Goal: Transaction & Acquisition: Purchase product/service

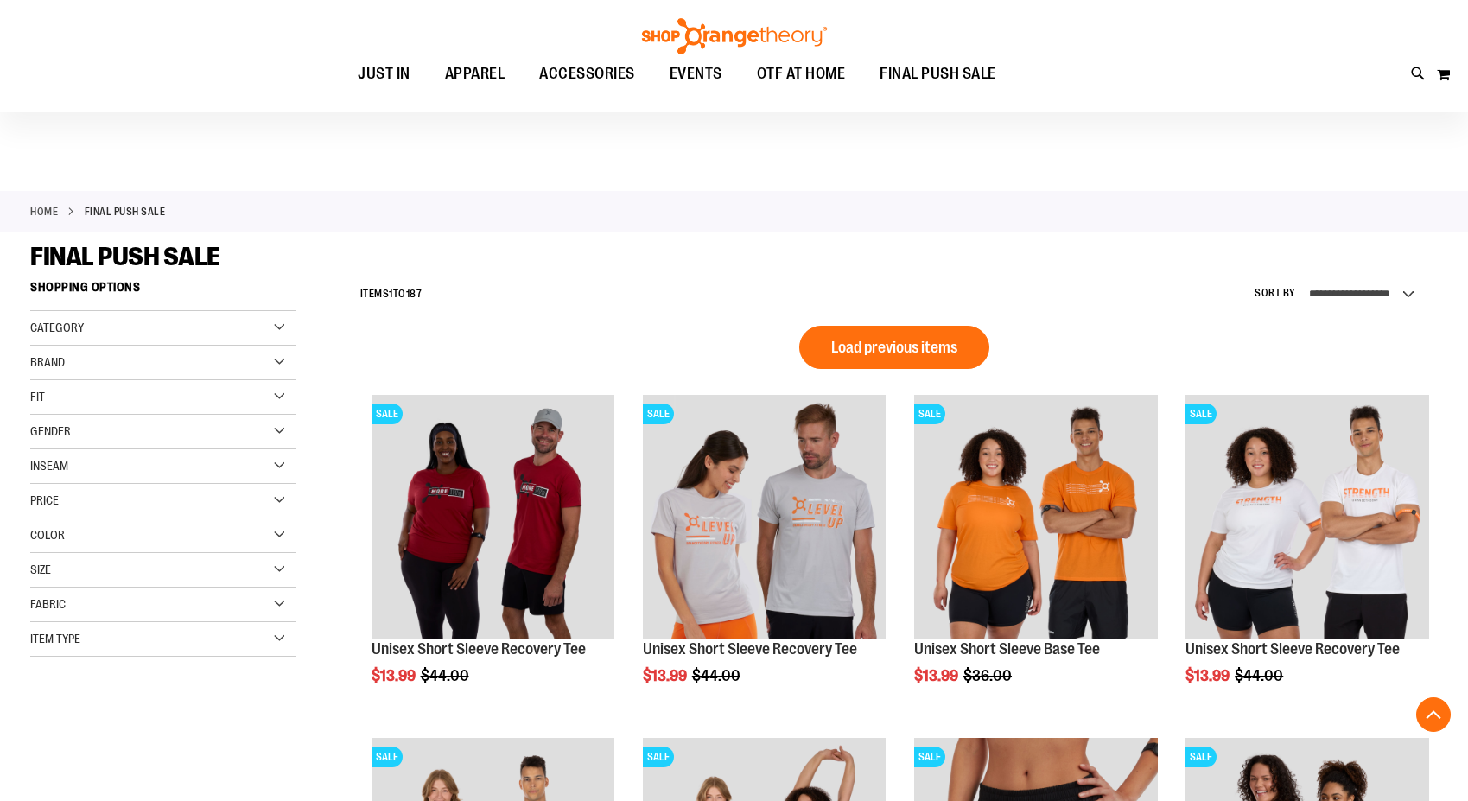
scroll to position [1065, 0]
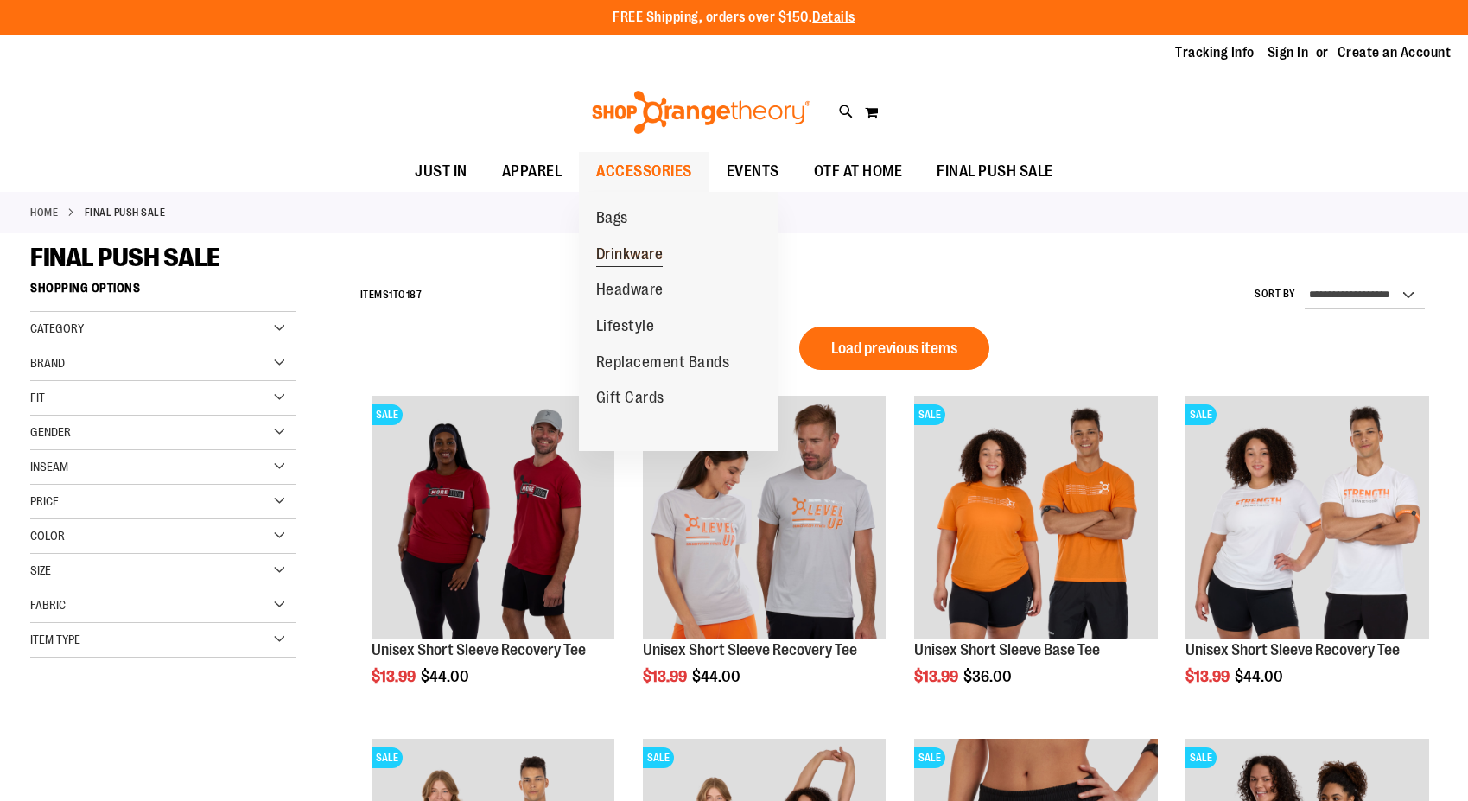
click at [636, 252] on span "Drinkware" at bounding box center [629, 256] width 67 height 22
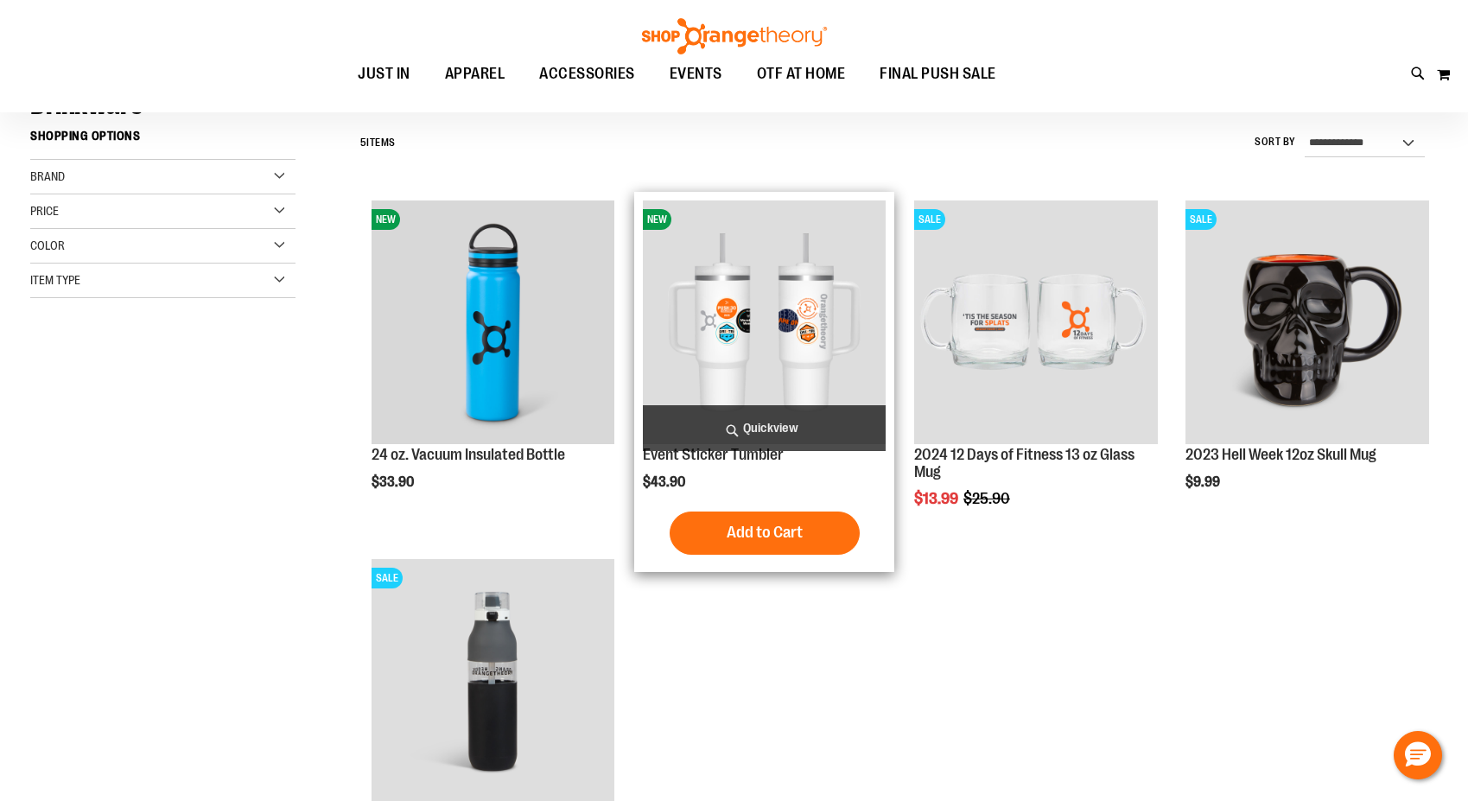
scroll to position [317, 0]
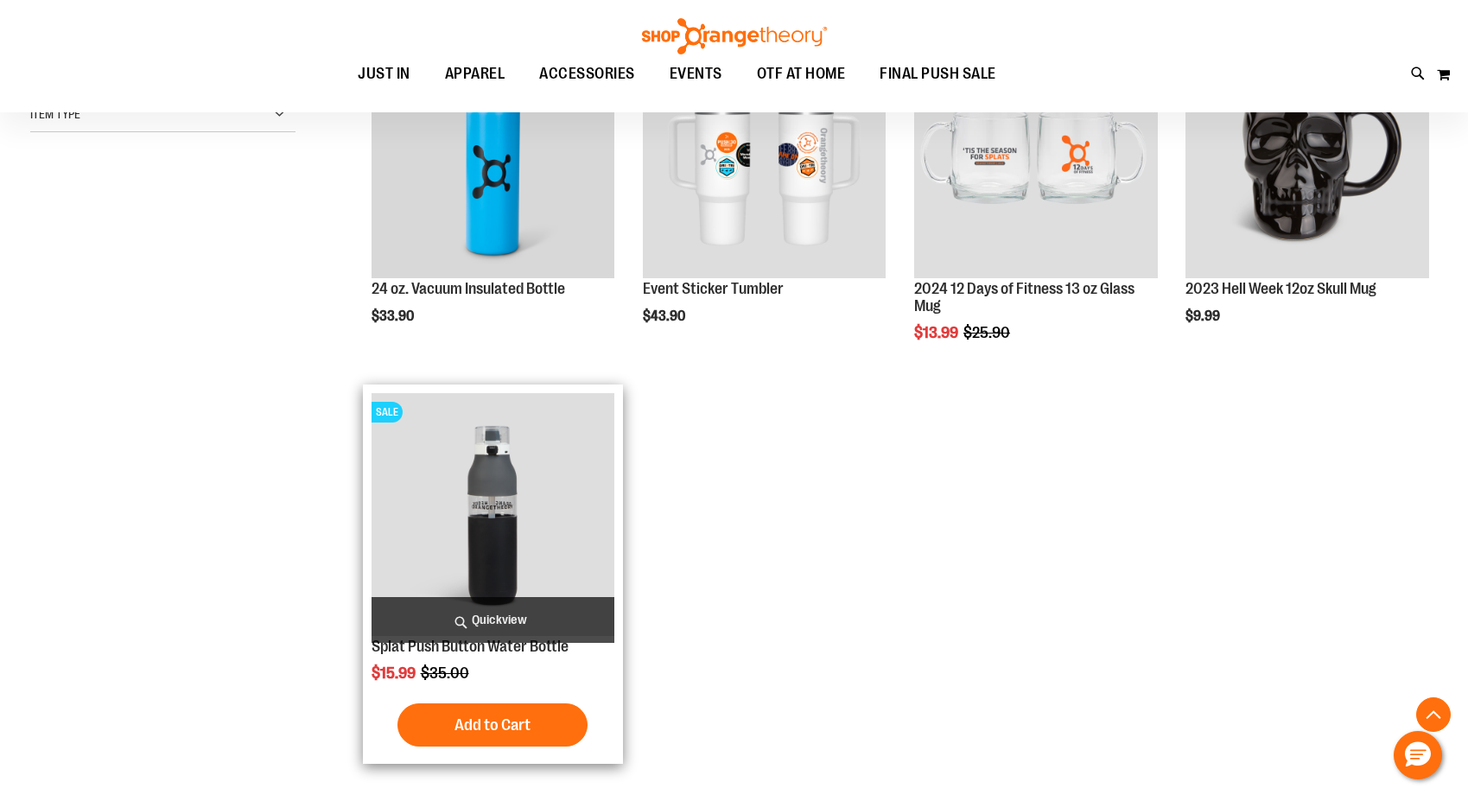
click at [503, 480] on img "product" at bounding box center [494, 515] width 244 height 244
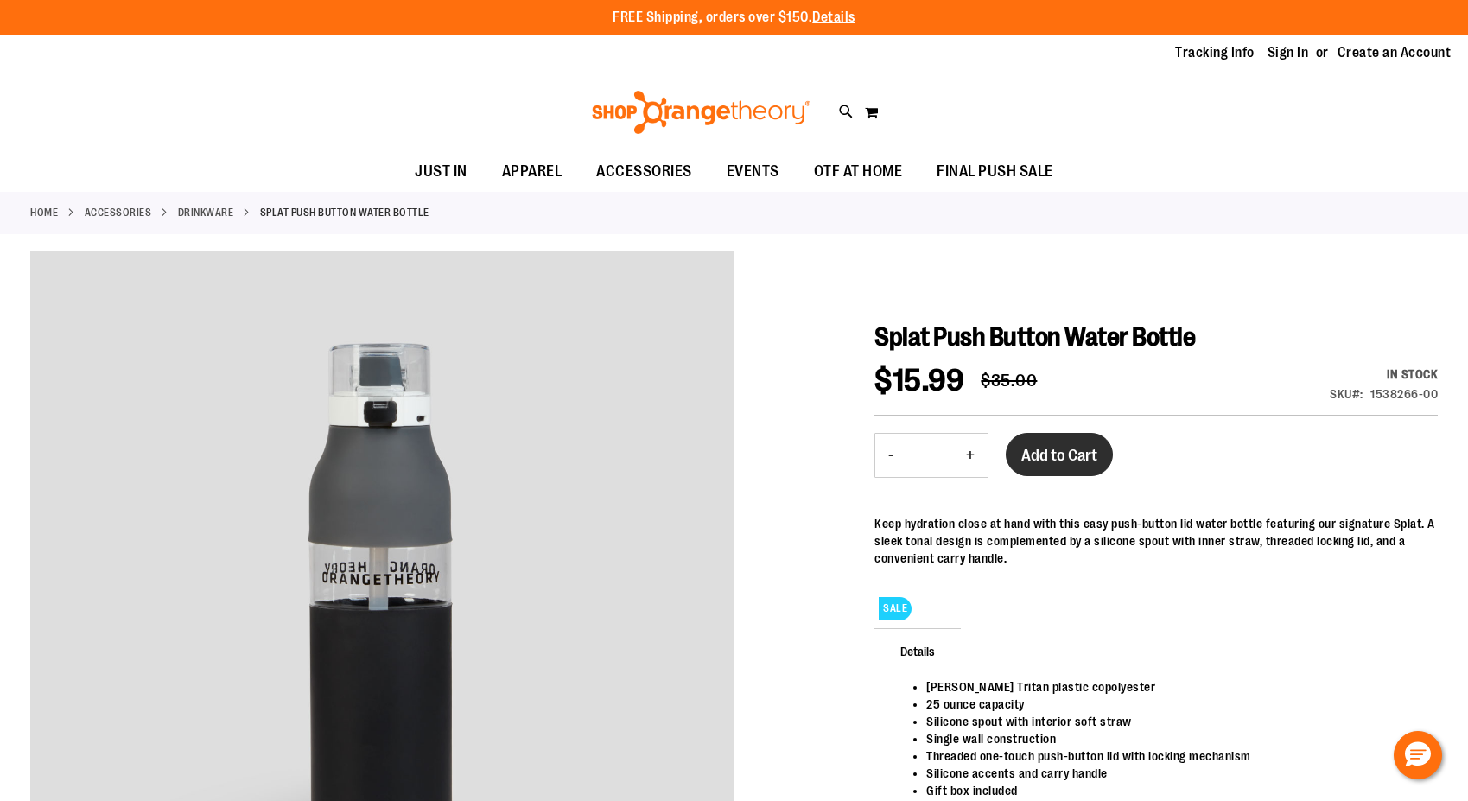
click at [1058, 454] on span "Add to Cart" at bounding box center [1059, 455] width 76 height 19
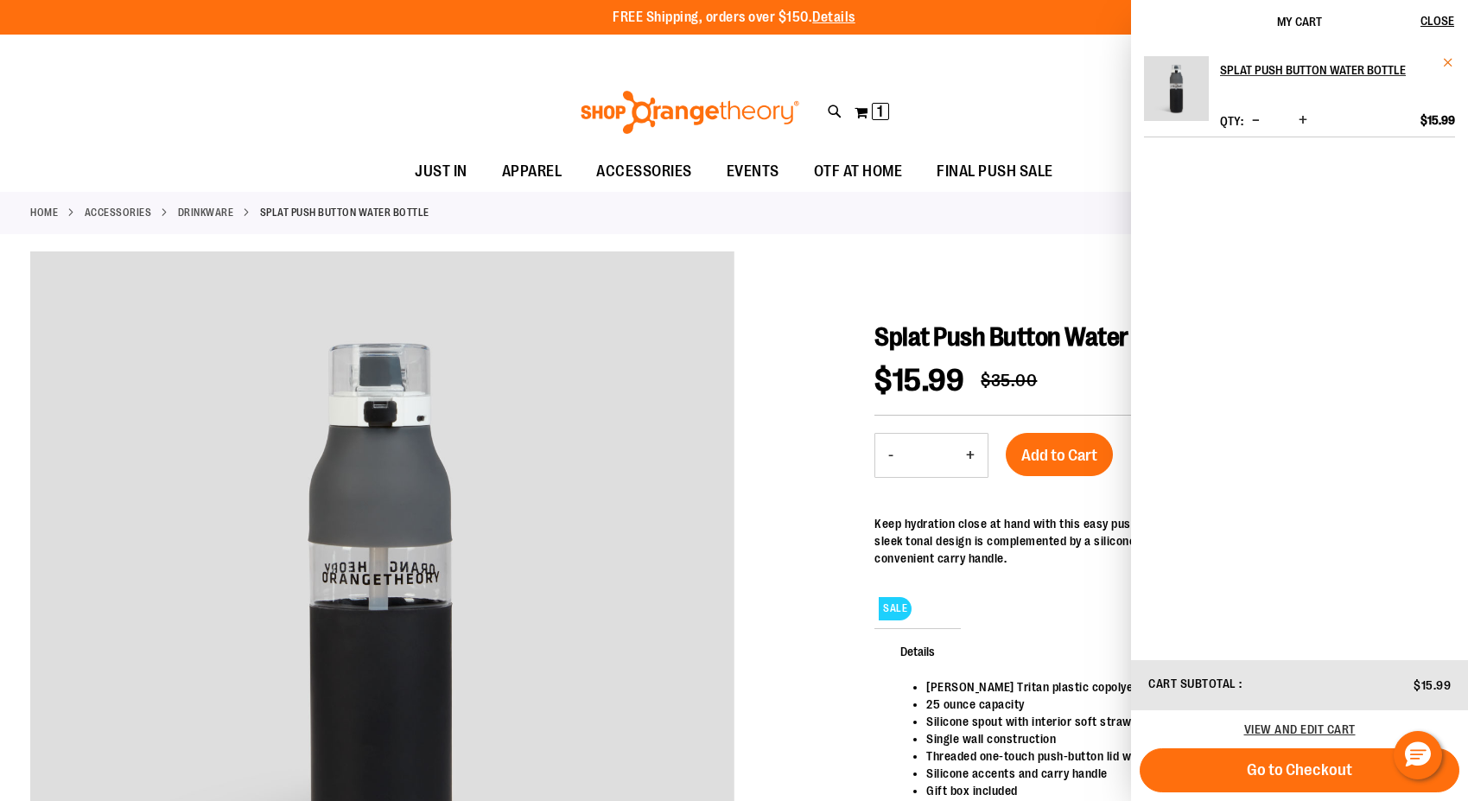
click at [1451, 67] on span "Remove item" at bounding box center [1448, 62] width 13 height 13
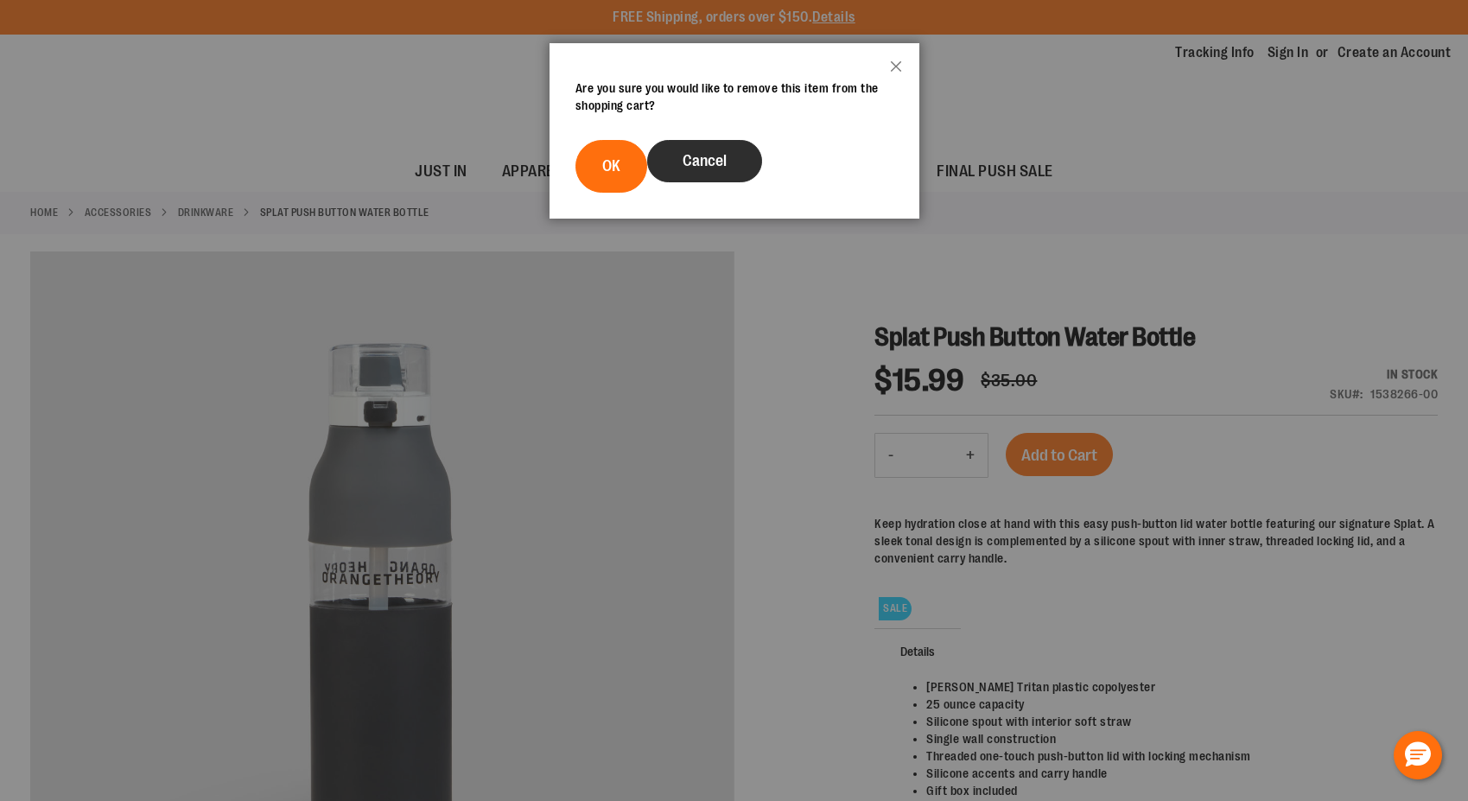
click at [717, 148] on button "Cancel" at bounding box center [704, 161] width 115 height 42
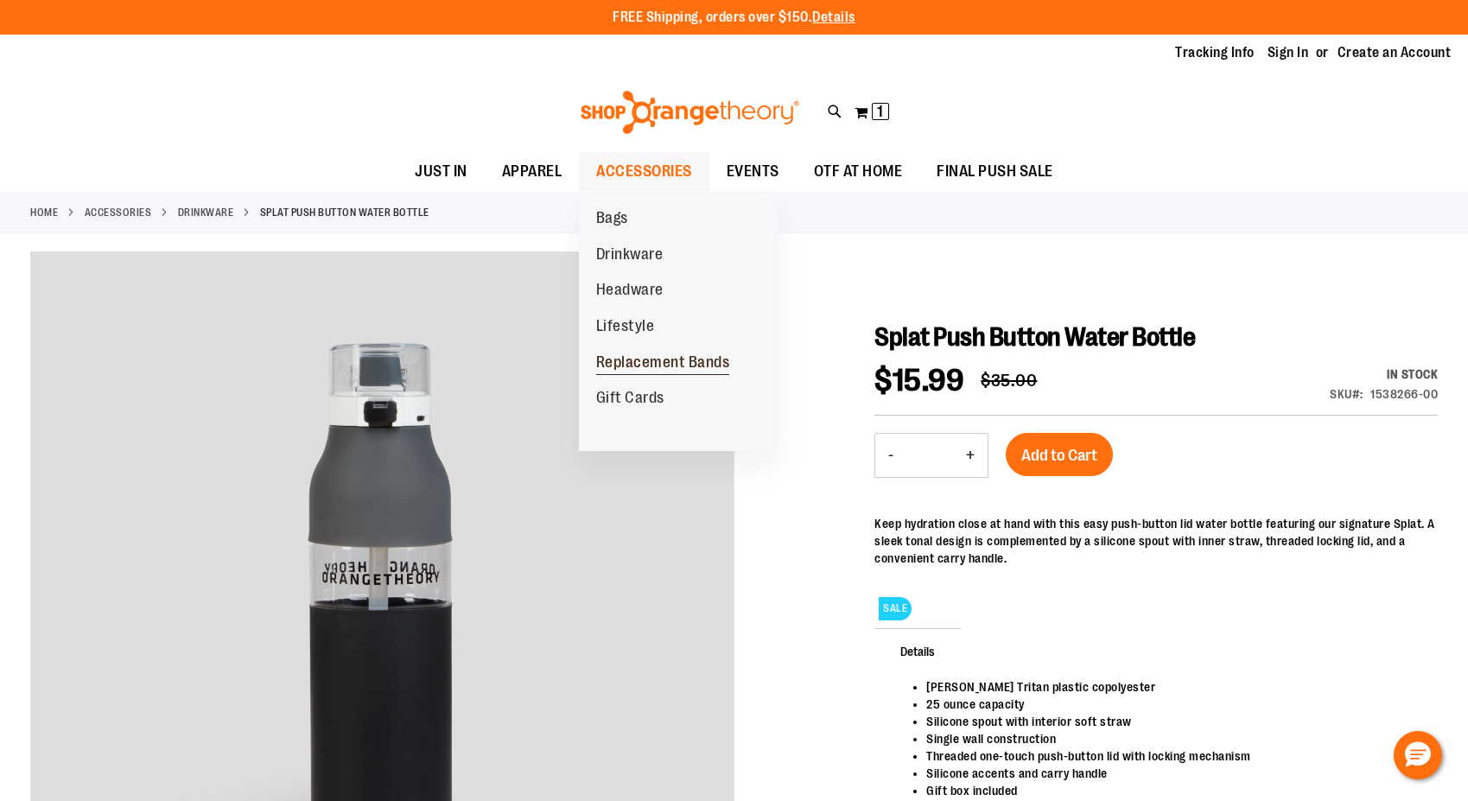
click at [621, 364] on span "Replacement Bands" at bounding box center [663, 364] width 134 height 22
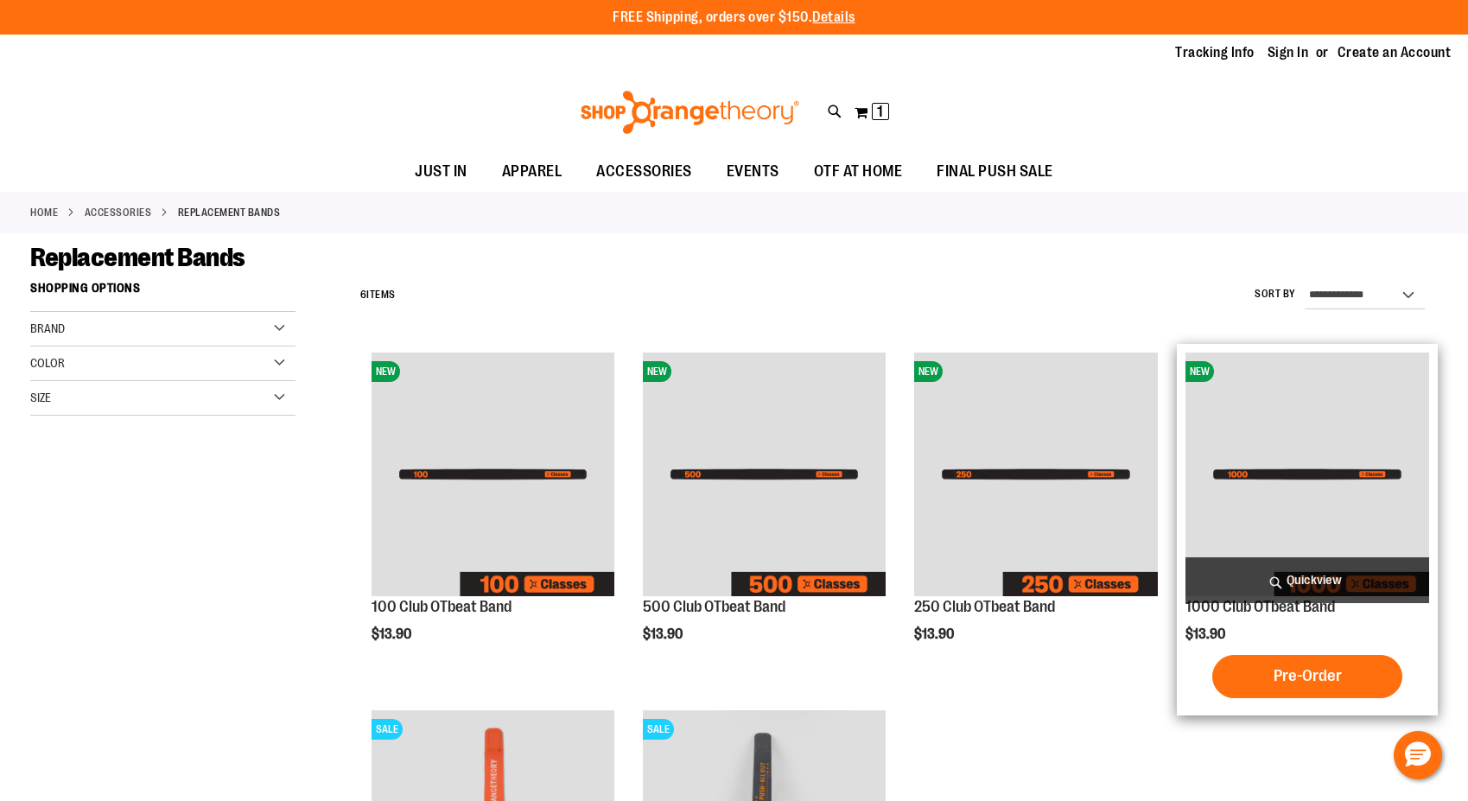
click at [1341, 508] on img "product" at bounding box center [1307, 475] width 244 height 244
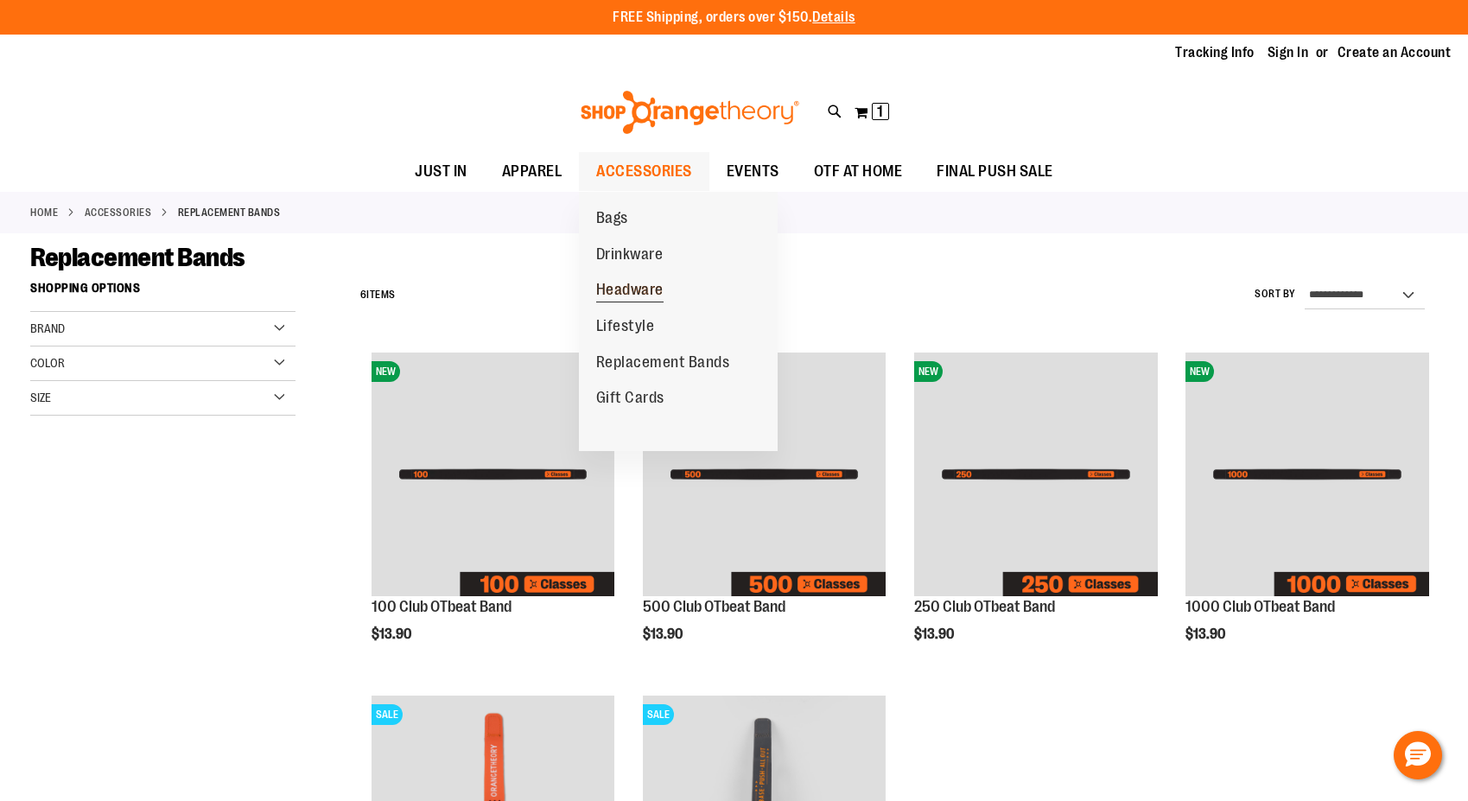
click at [632, 301] on span "Headware" at bounding box center [629, 292] width 67 height 22
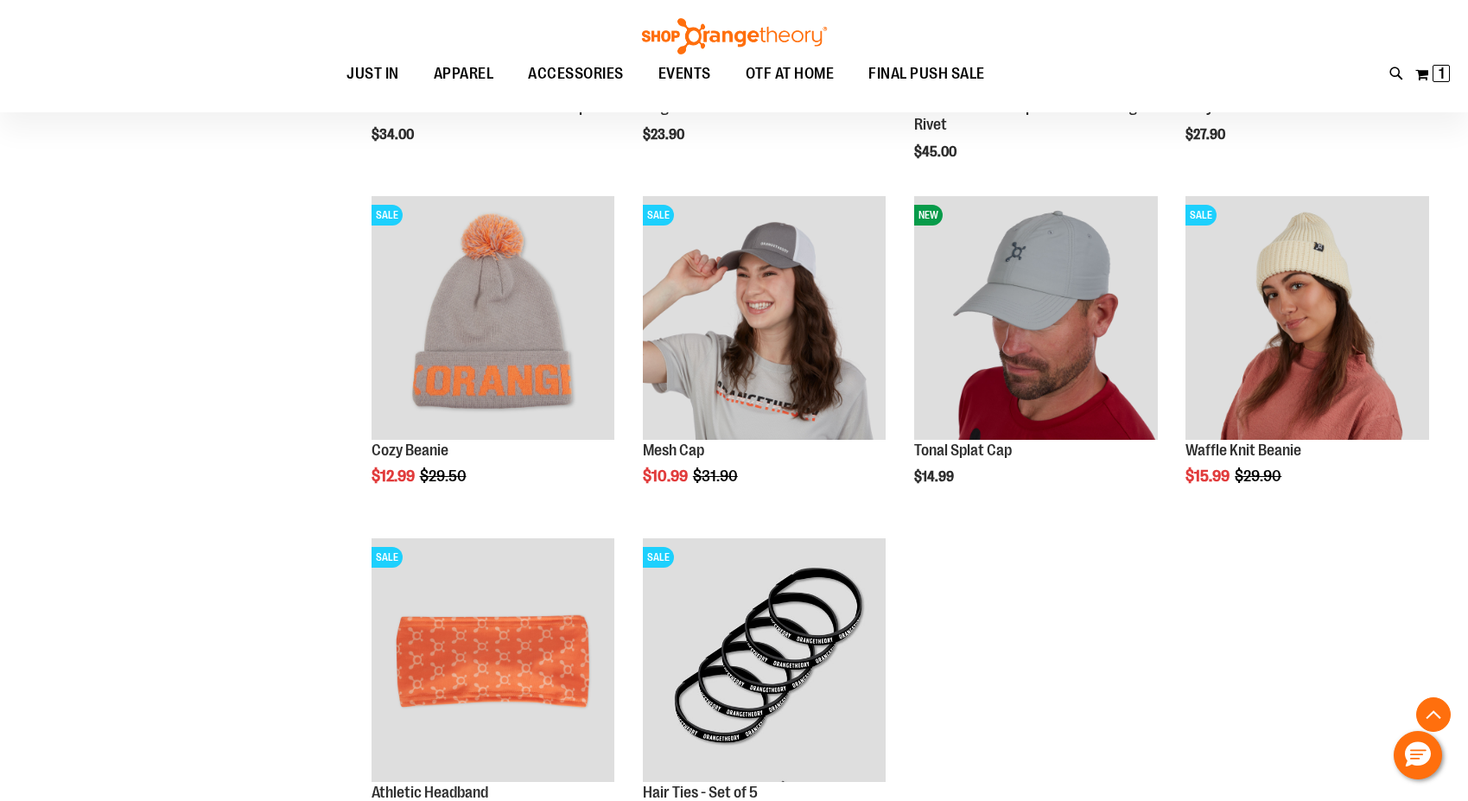
scroll to position [469, 0]
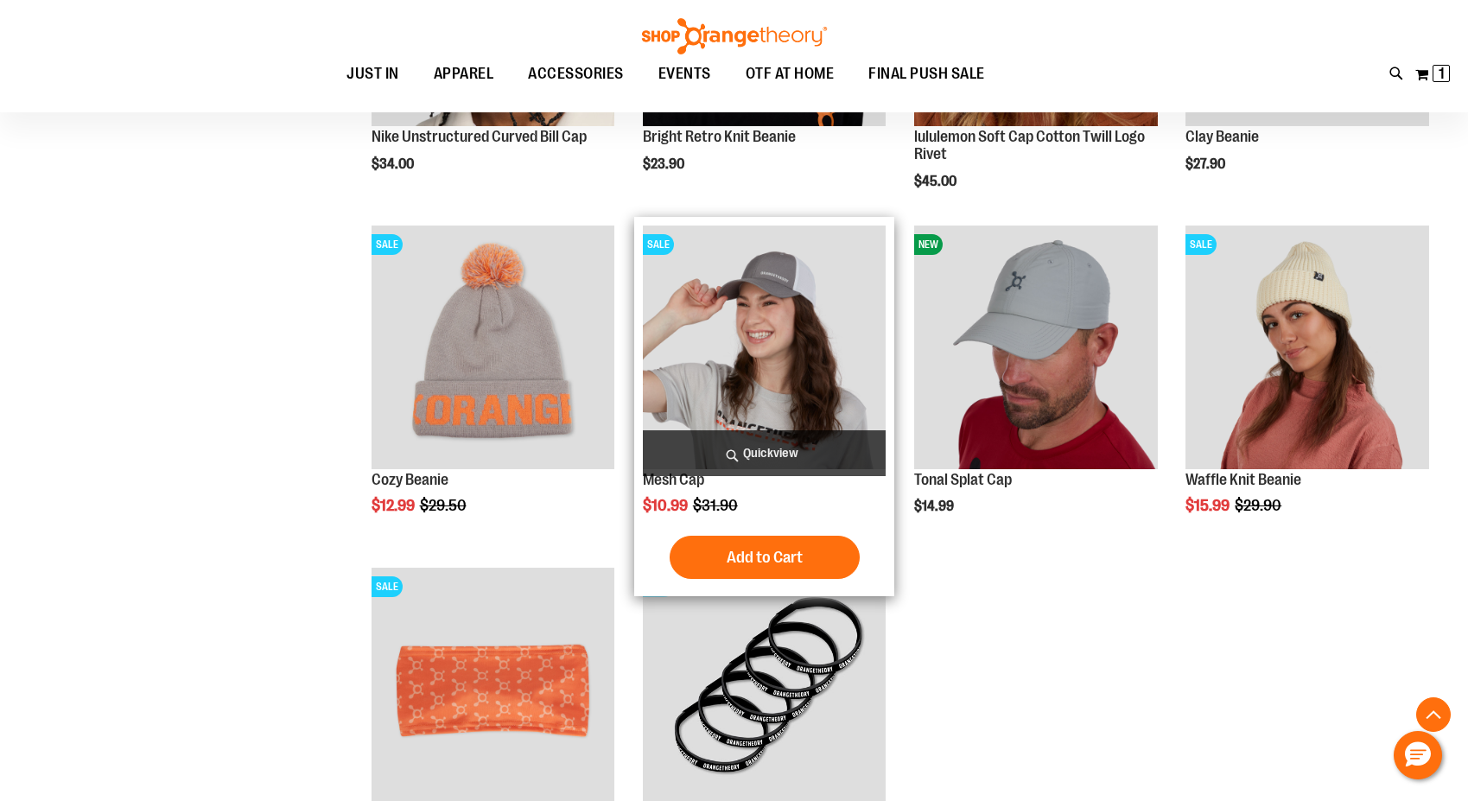
click at [787, 289] on img "product" at bounding box center [765, 348] width 244 height 244
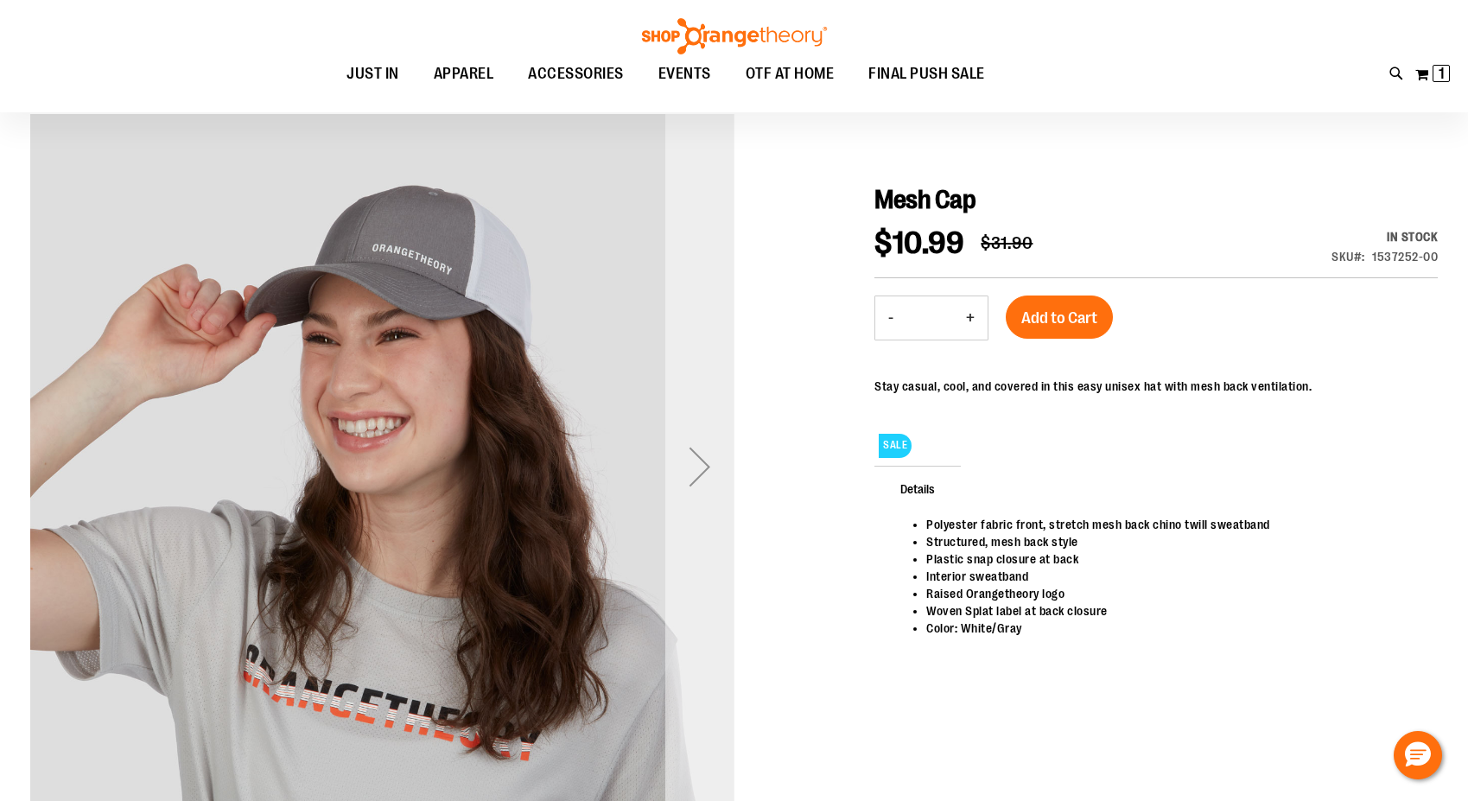
scroll to position [215, 0]
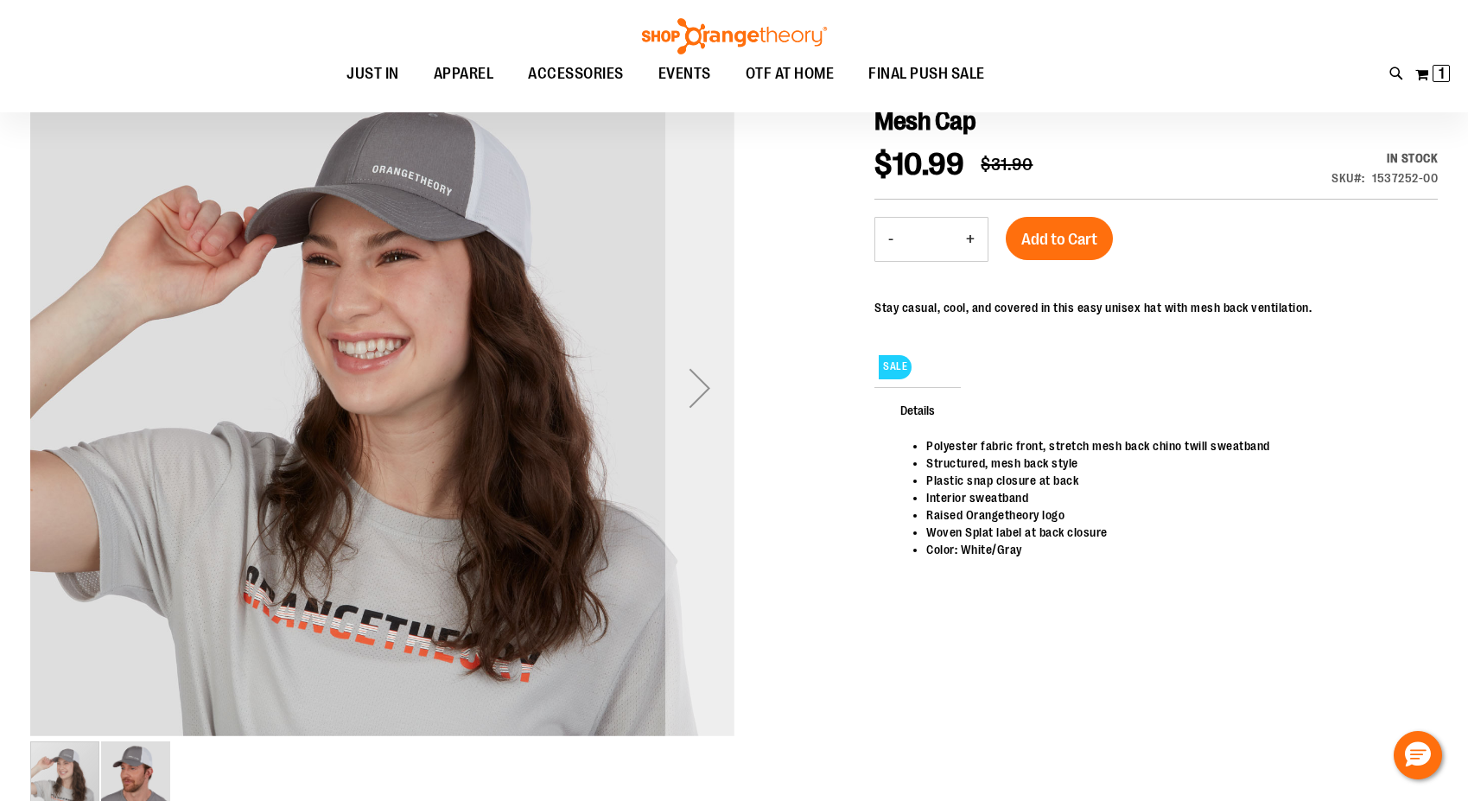
click at [697, 387] on div "Next" at bounding box center [699, 387] width 69 height 69
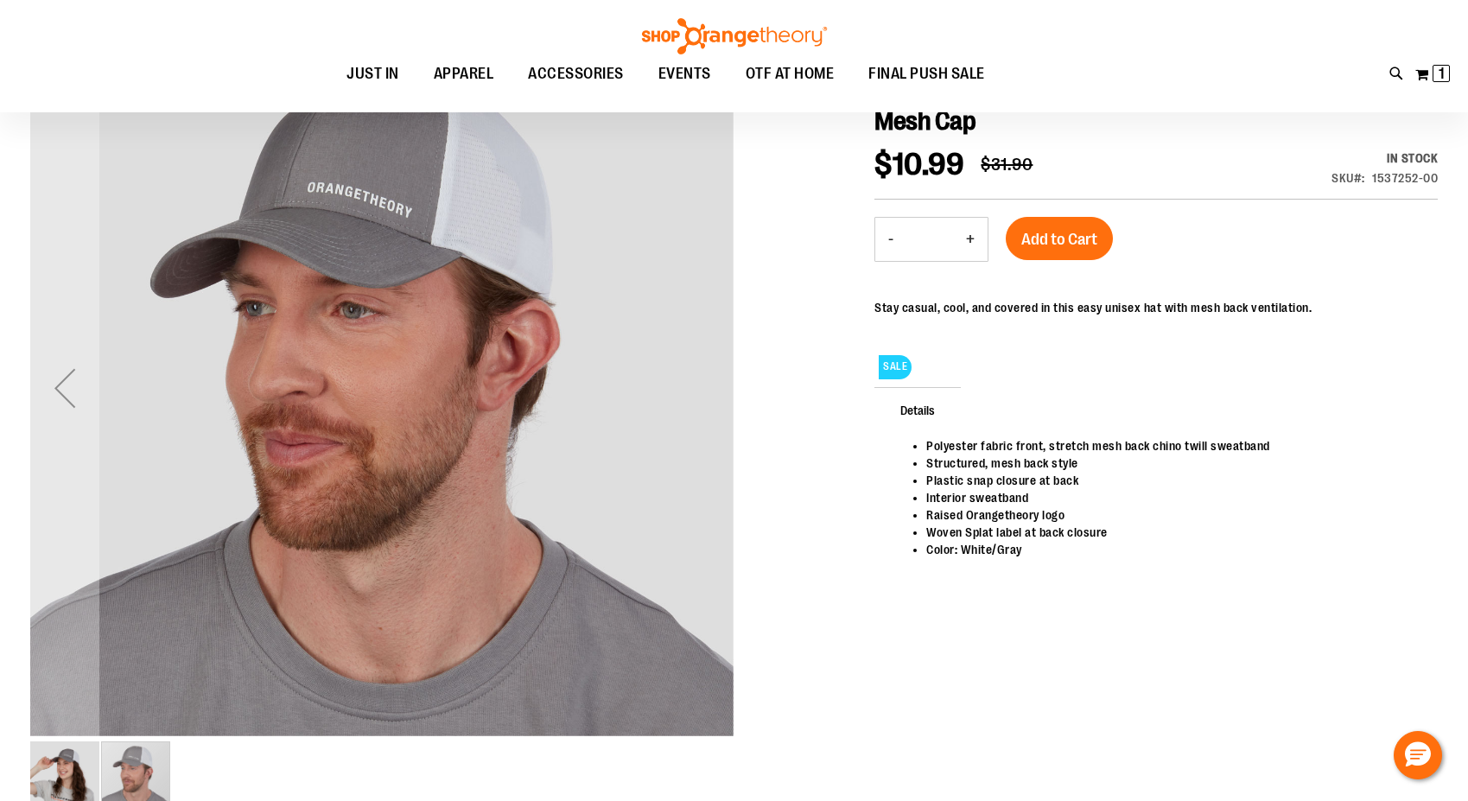
scroll to position [0, 0]
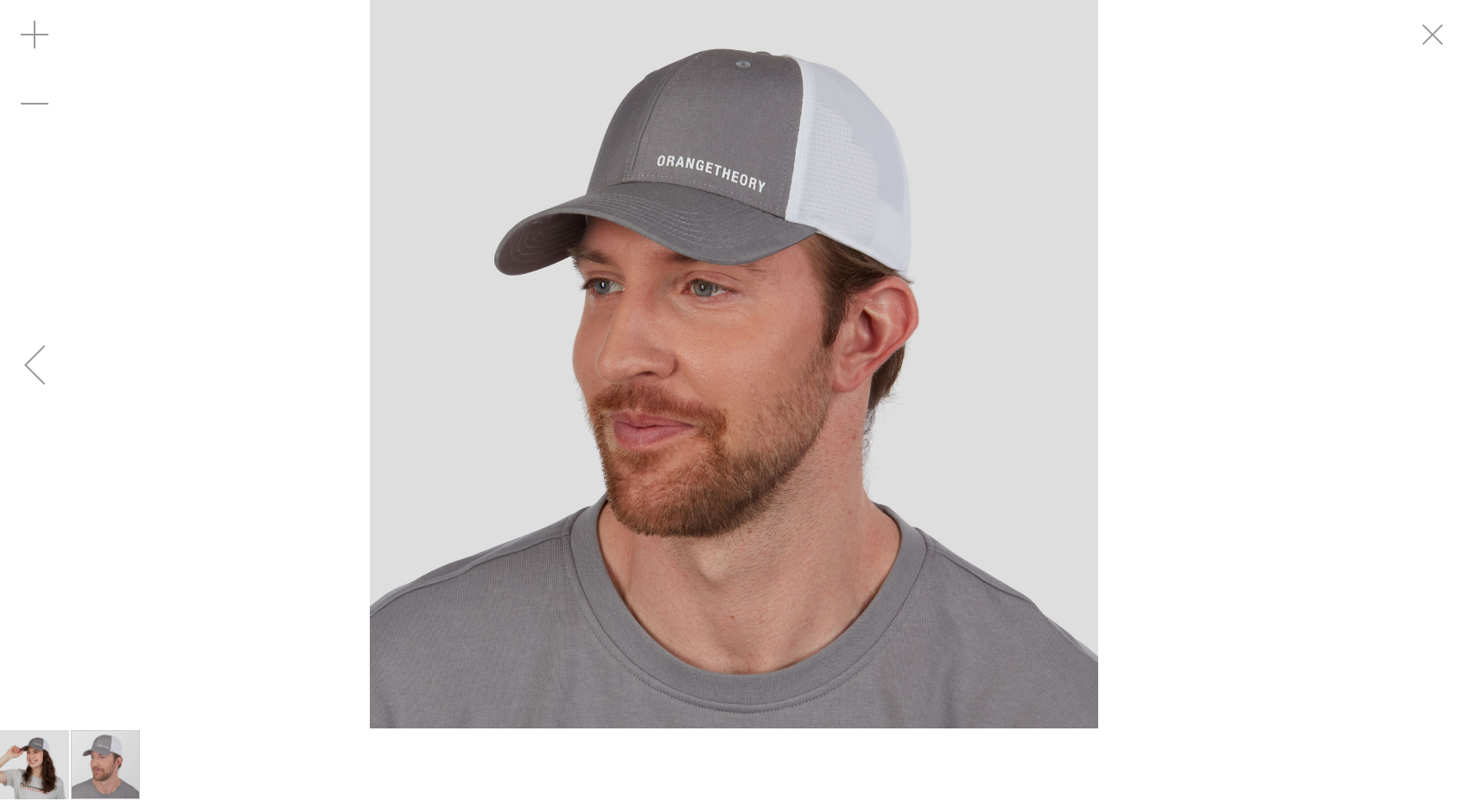
click at [23, 353] on div "Previous" at bounding box center [34, 364] width 69 height 69
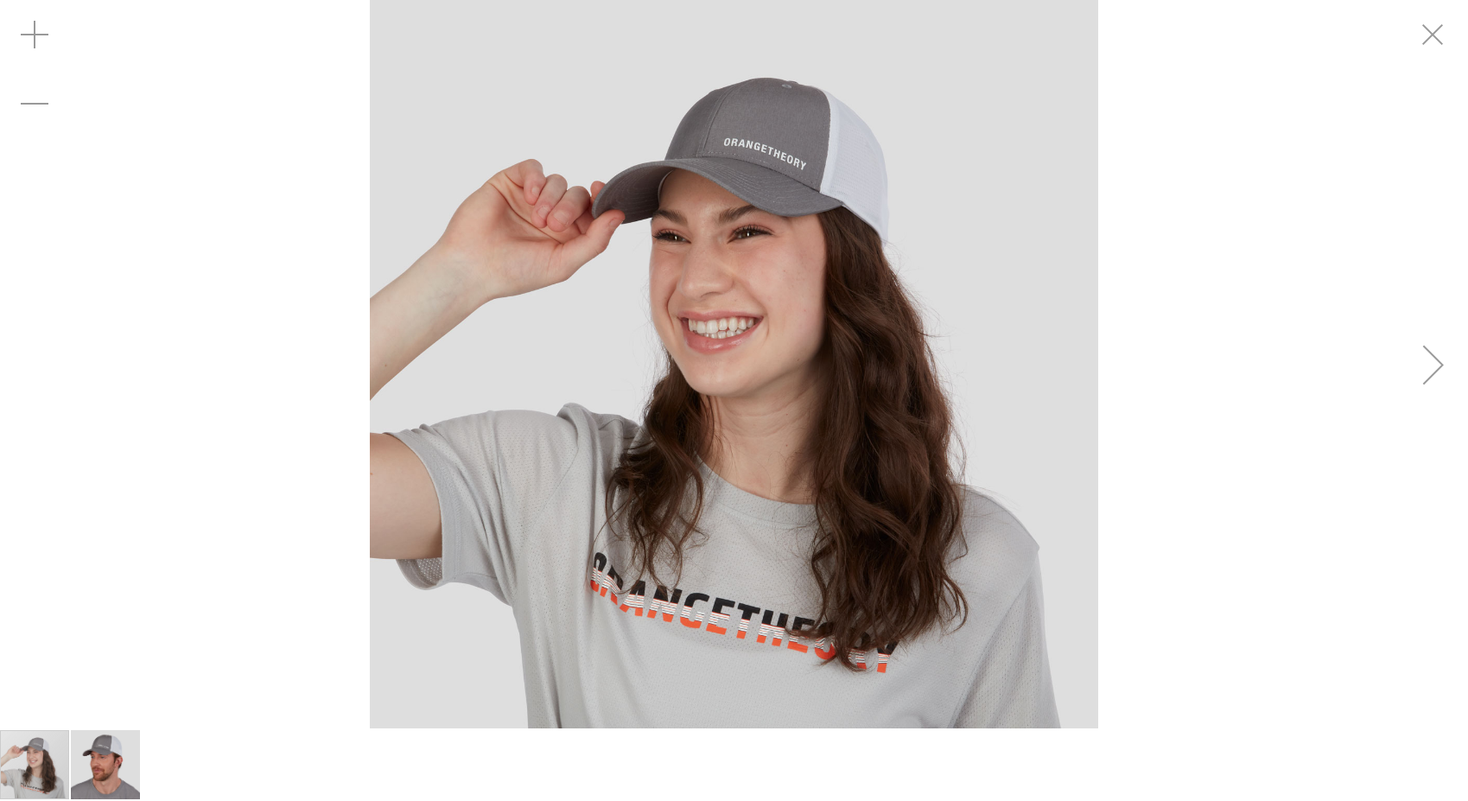
scroll to position [214, 0]
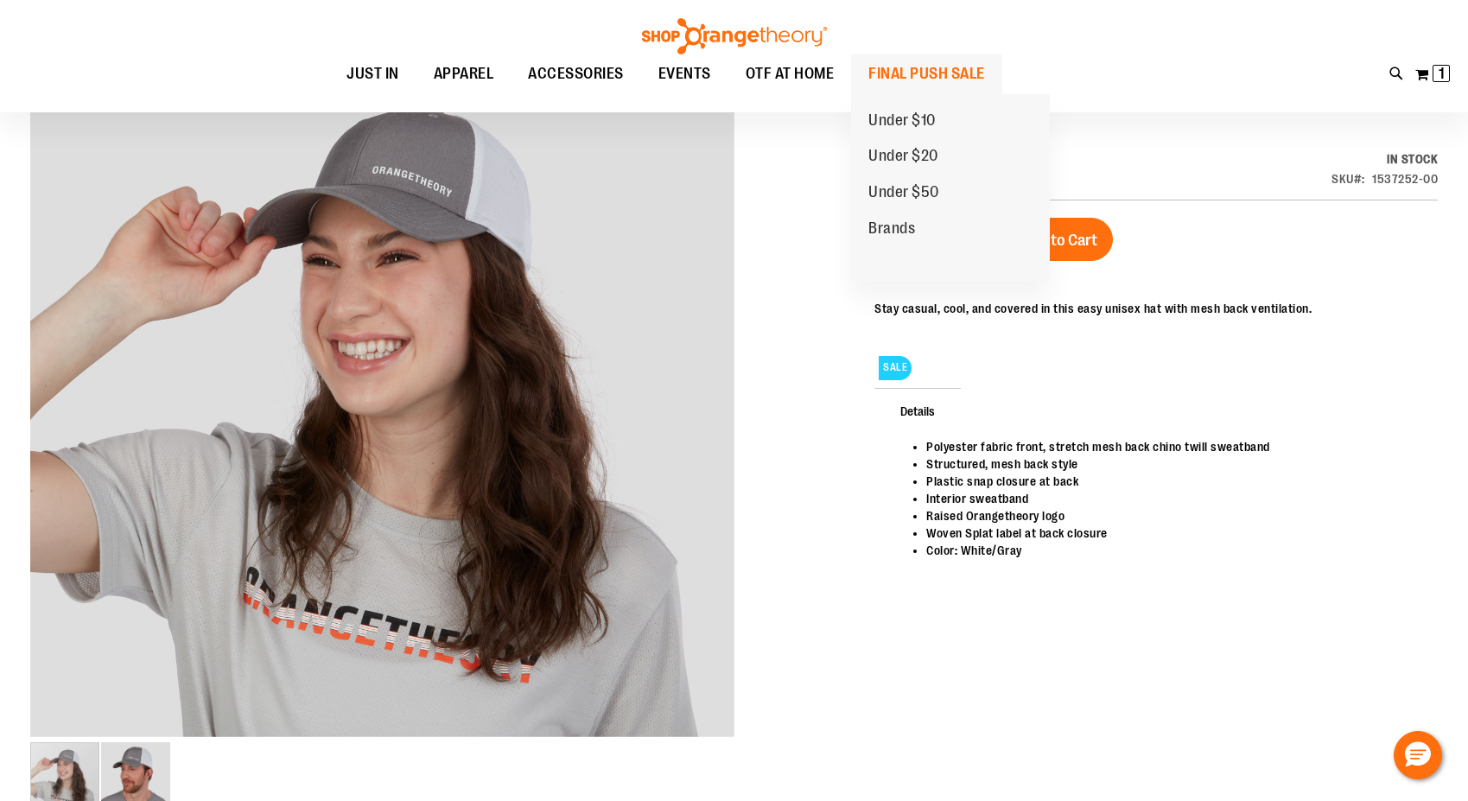
click at [963, 67] on span "FINAL PUSH SALE" at bounding box center [926, 73] width 117 height 39
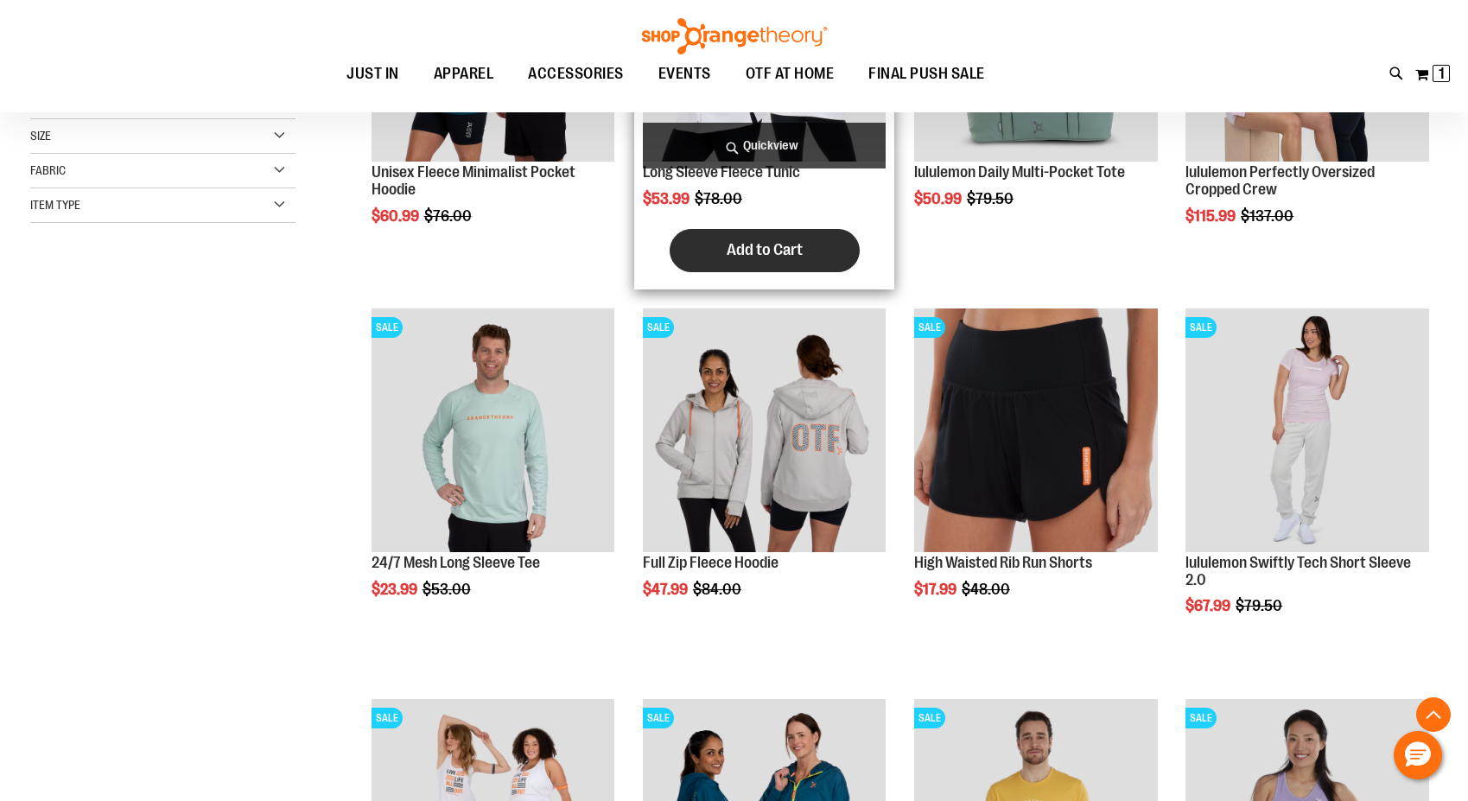
scroll to position [508, 0]
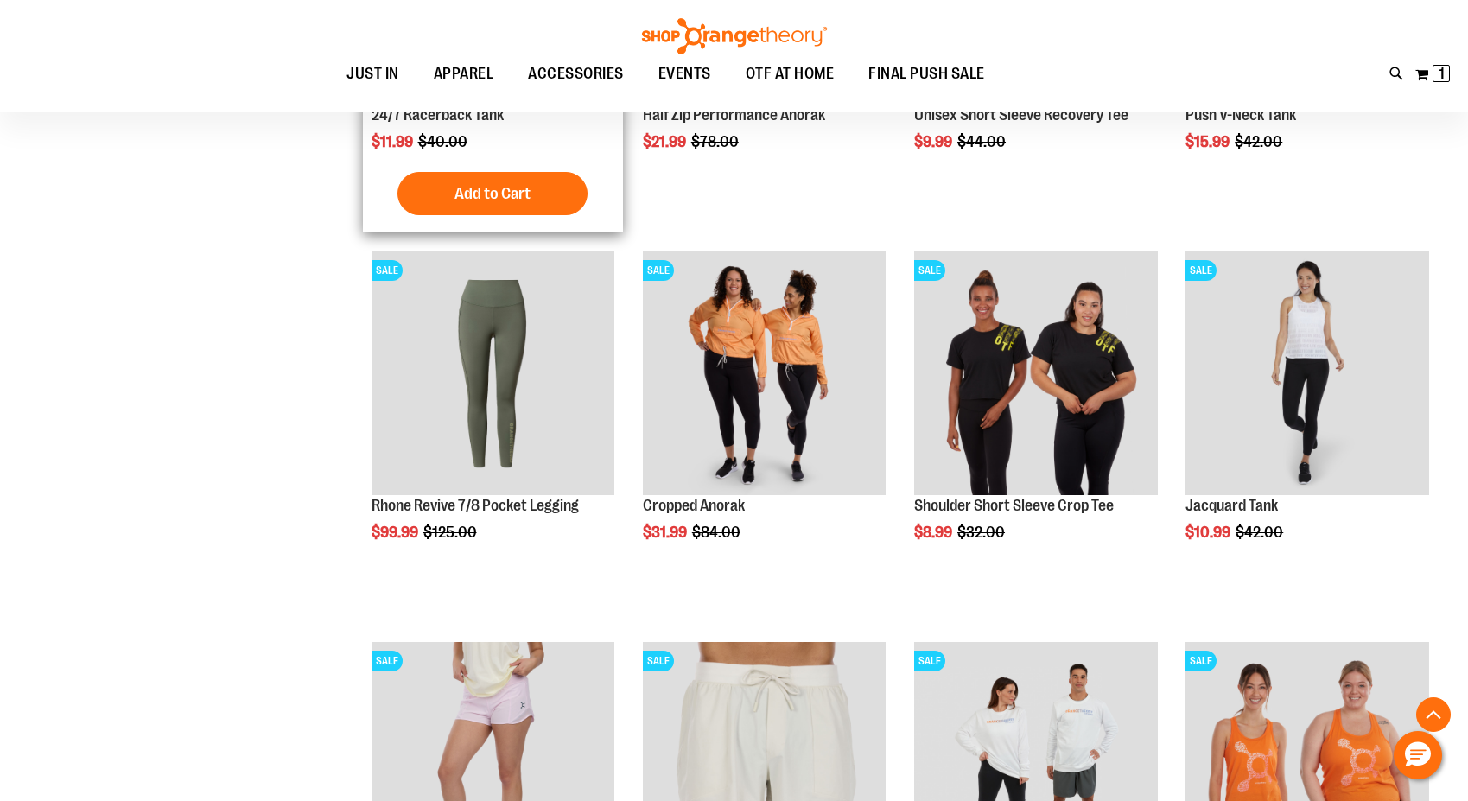
scroll to position [1427, 0]
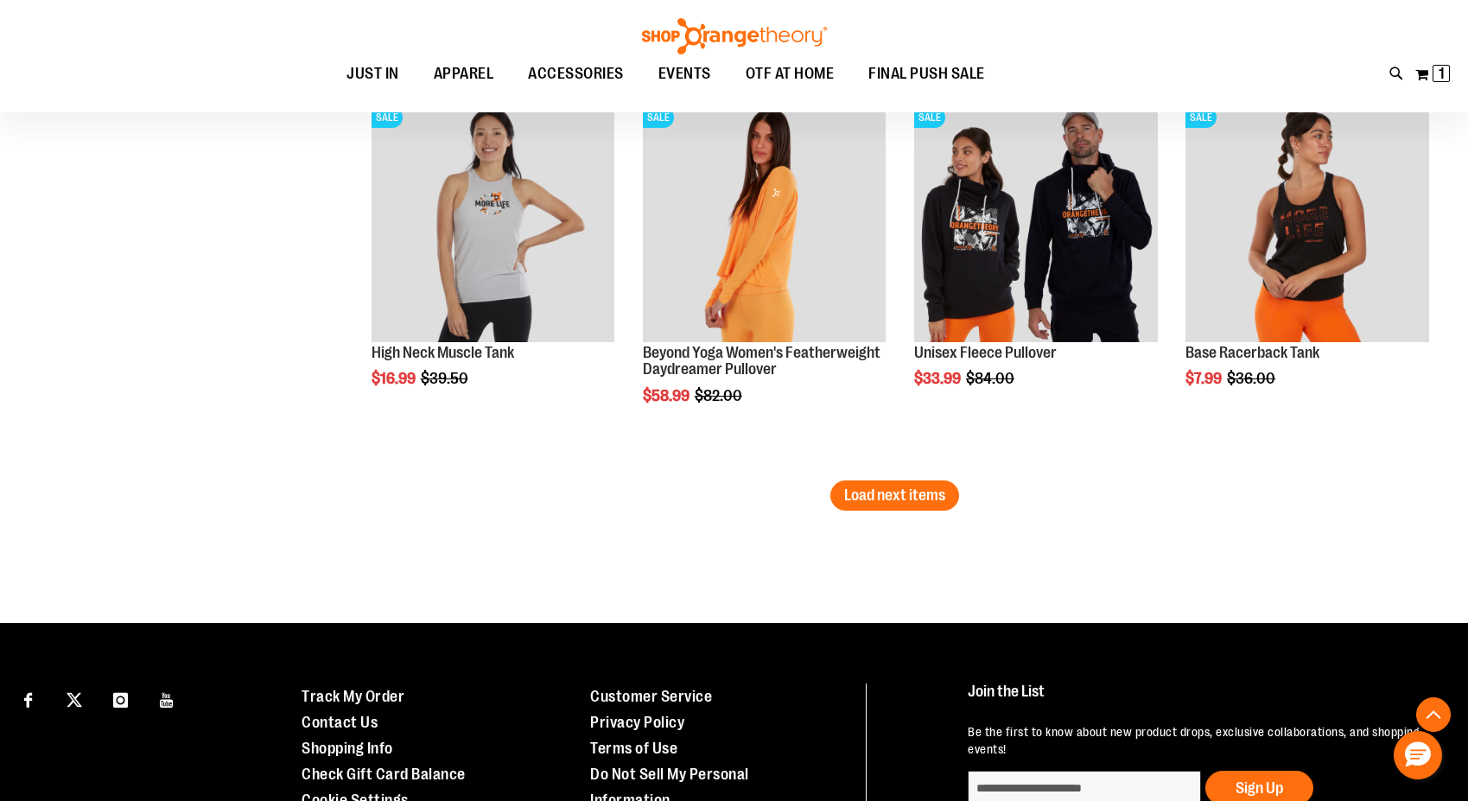
scroll to position [3378, 0]
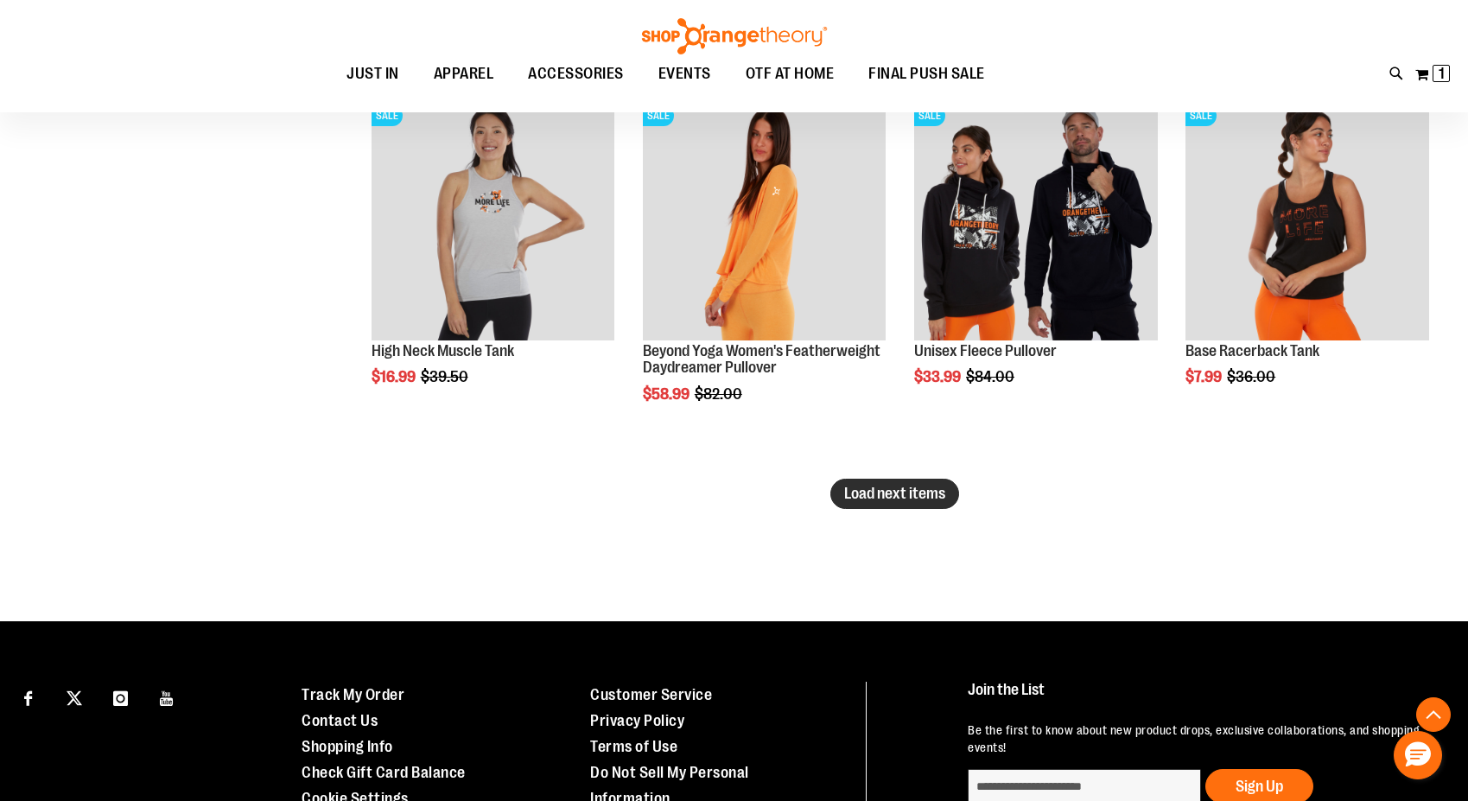
click at [910, 498] on span "Load next items" at bounding box center [894, 493] width 101 height 17
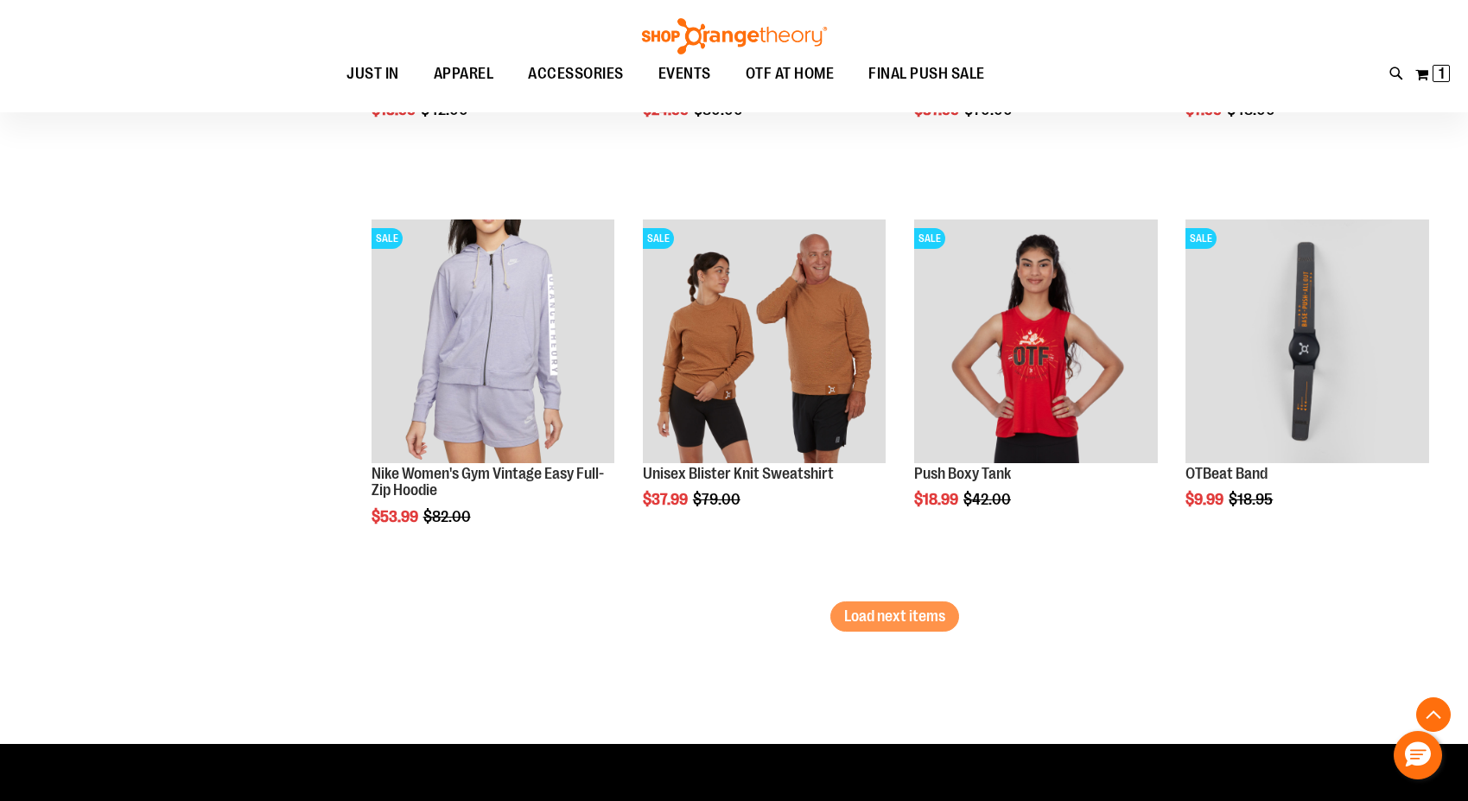
scroll to position [4478, 0]
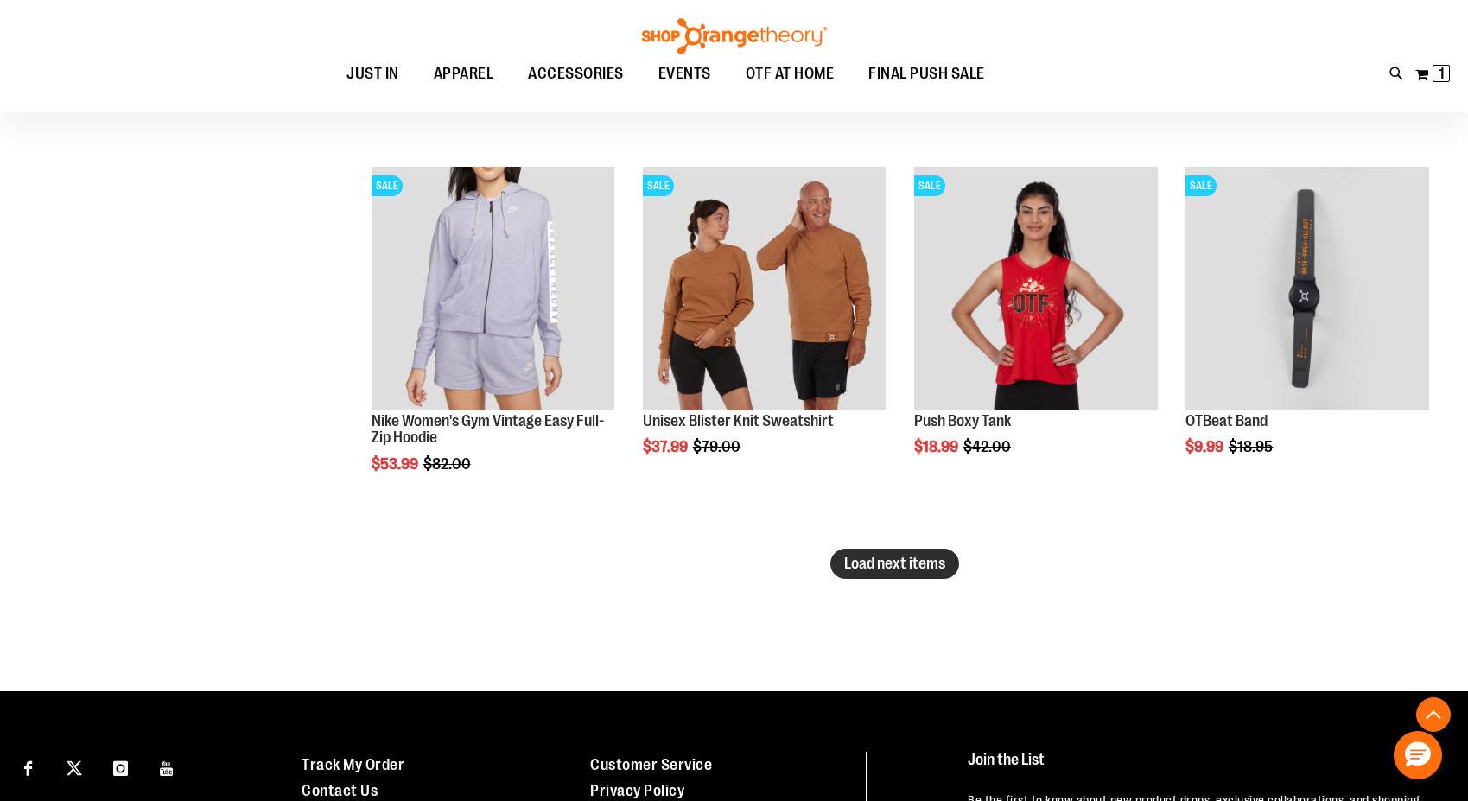
click at [914, 570] on span "Load next items" at bounding box center [894, 563] width 101 height 17
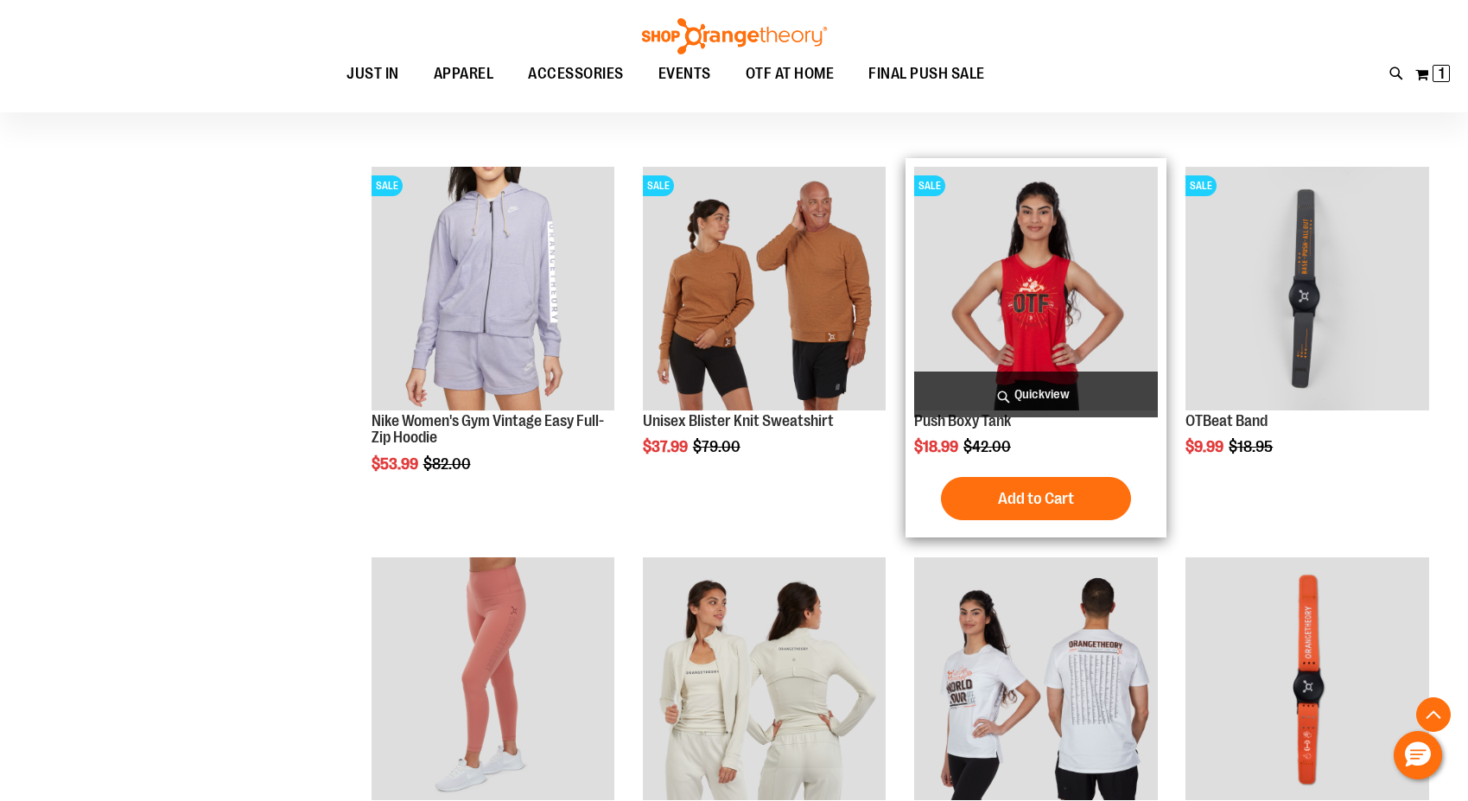
click at [1040, 308] on img "product" at bounding box center [1036, 289] width 244 height 244
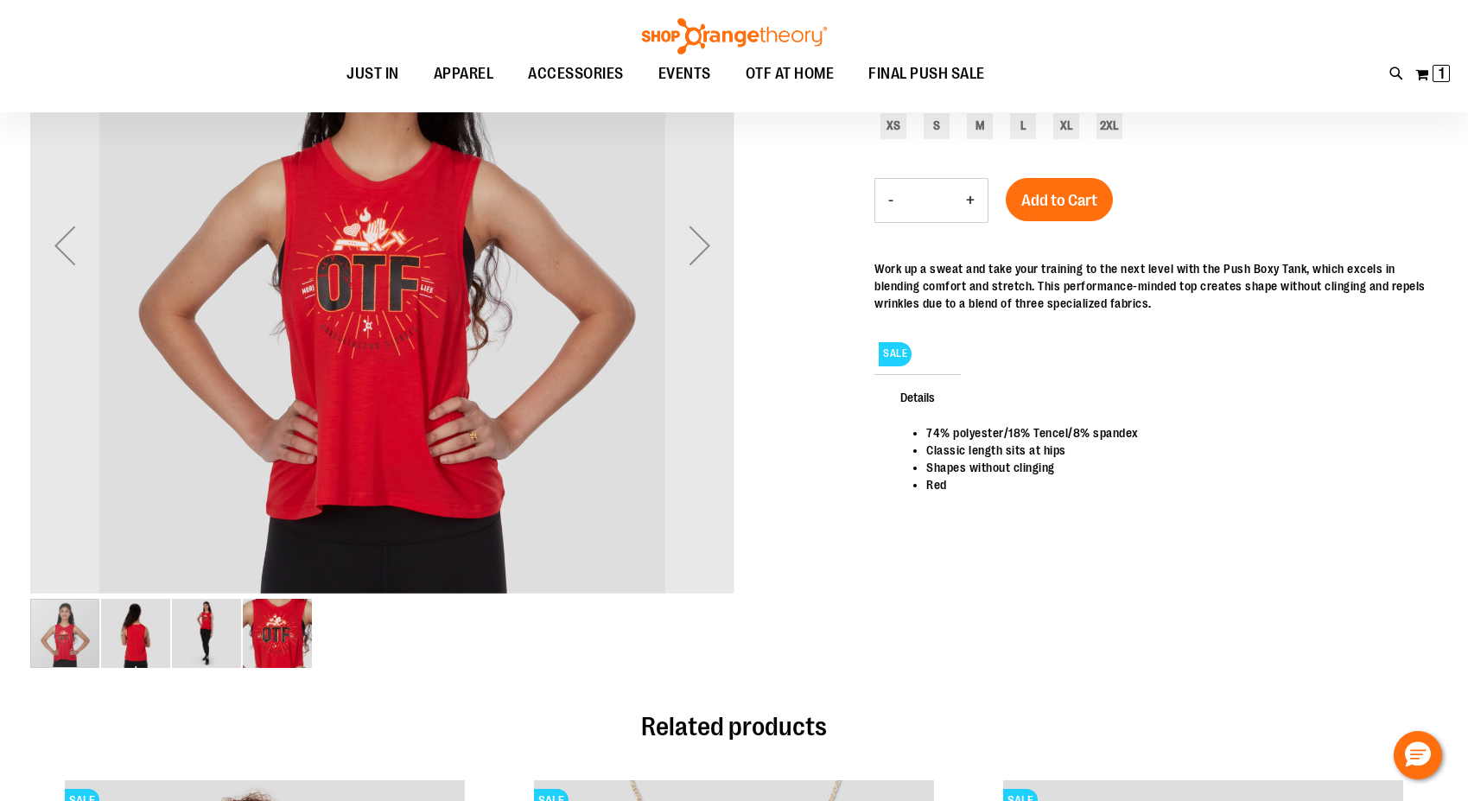
scroll to position [162, 0]
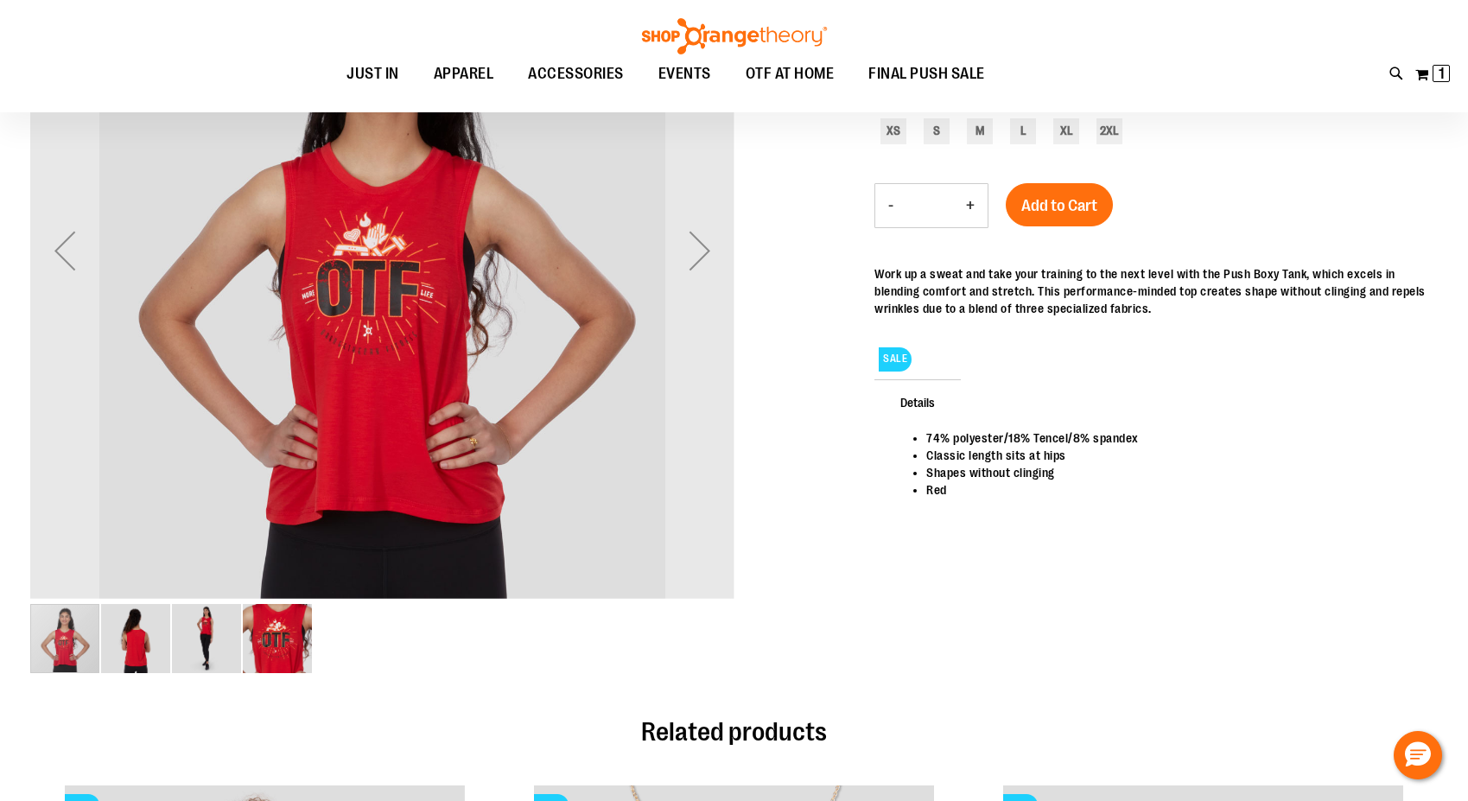
click at [129, 651] on img "image 2 of 4" at bounding box center [135, 638] width 69 height 69
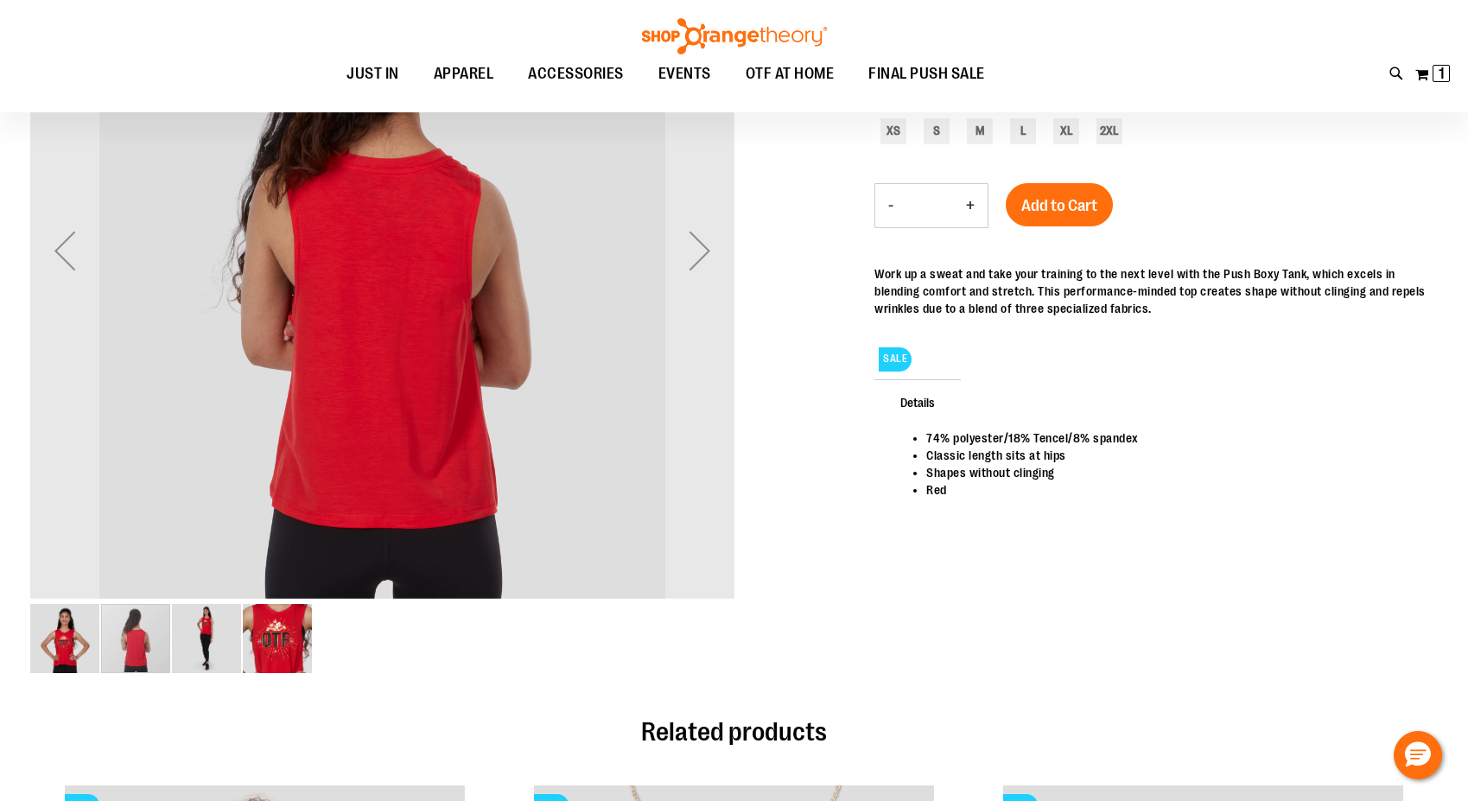
click at [214, 650] on img "image 3 of 4" at bounding box center [206, 638] width 69 height 69
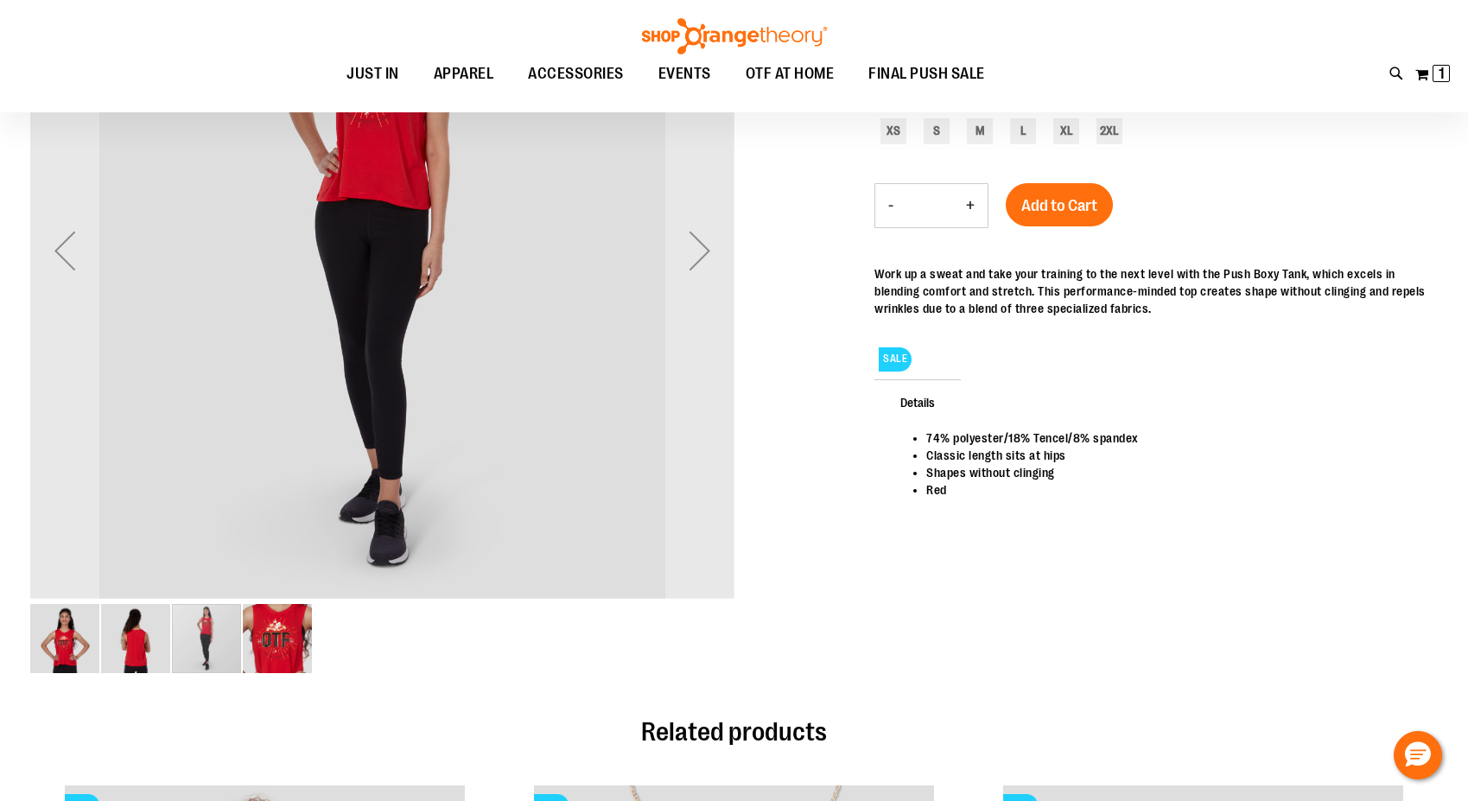
click at [279, 655] on img "image 4 of 4" at bounding box center [277, 638] width 69 height 69
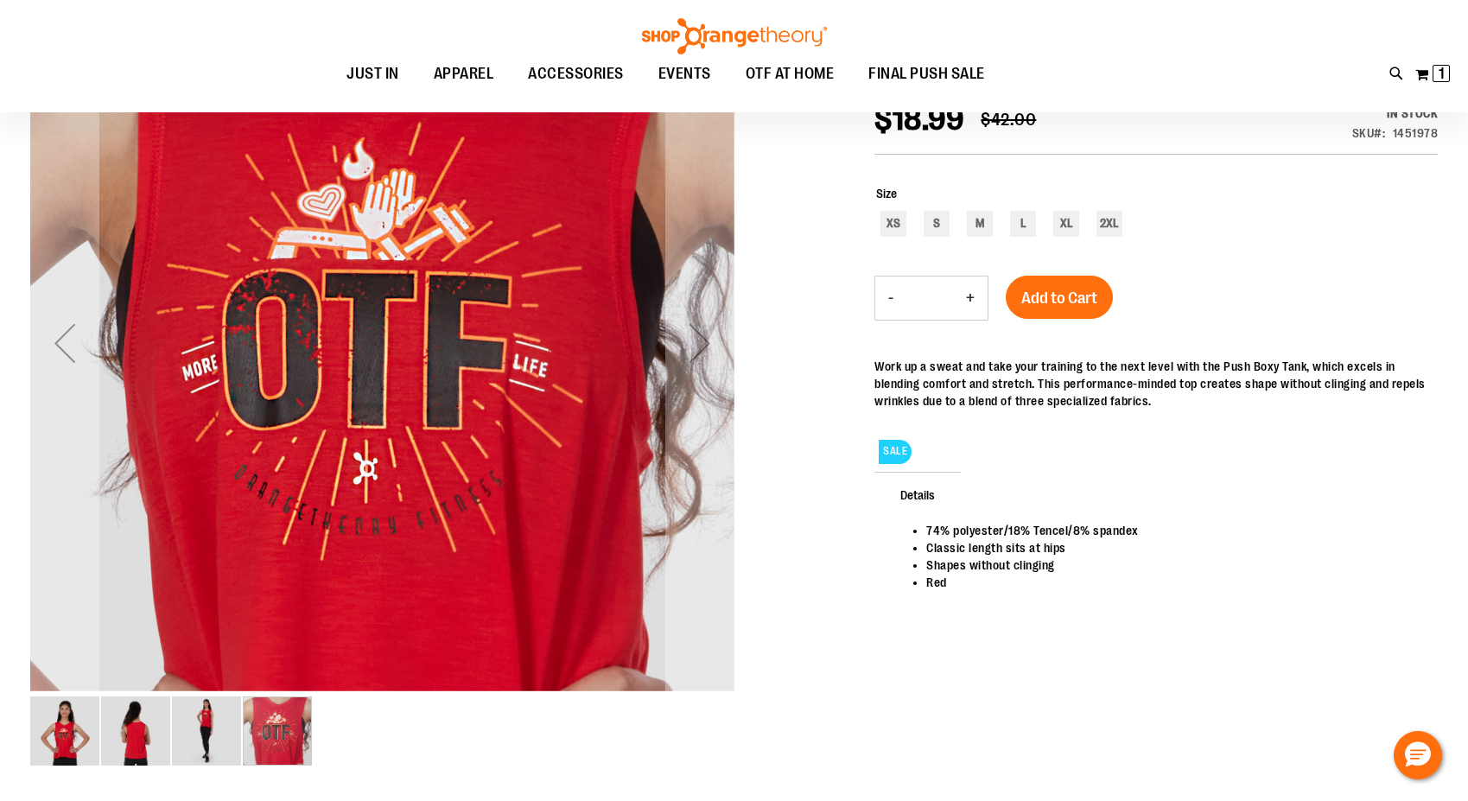
scroll to position [68, 0]
click at [60, 753] on img "image 1 of 4" at bounding box center [64, 731] width 69 height 69
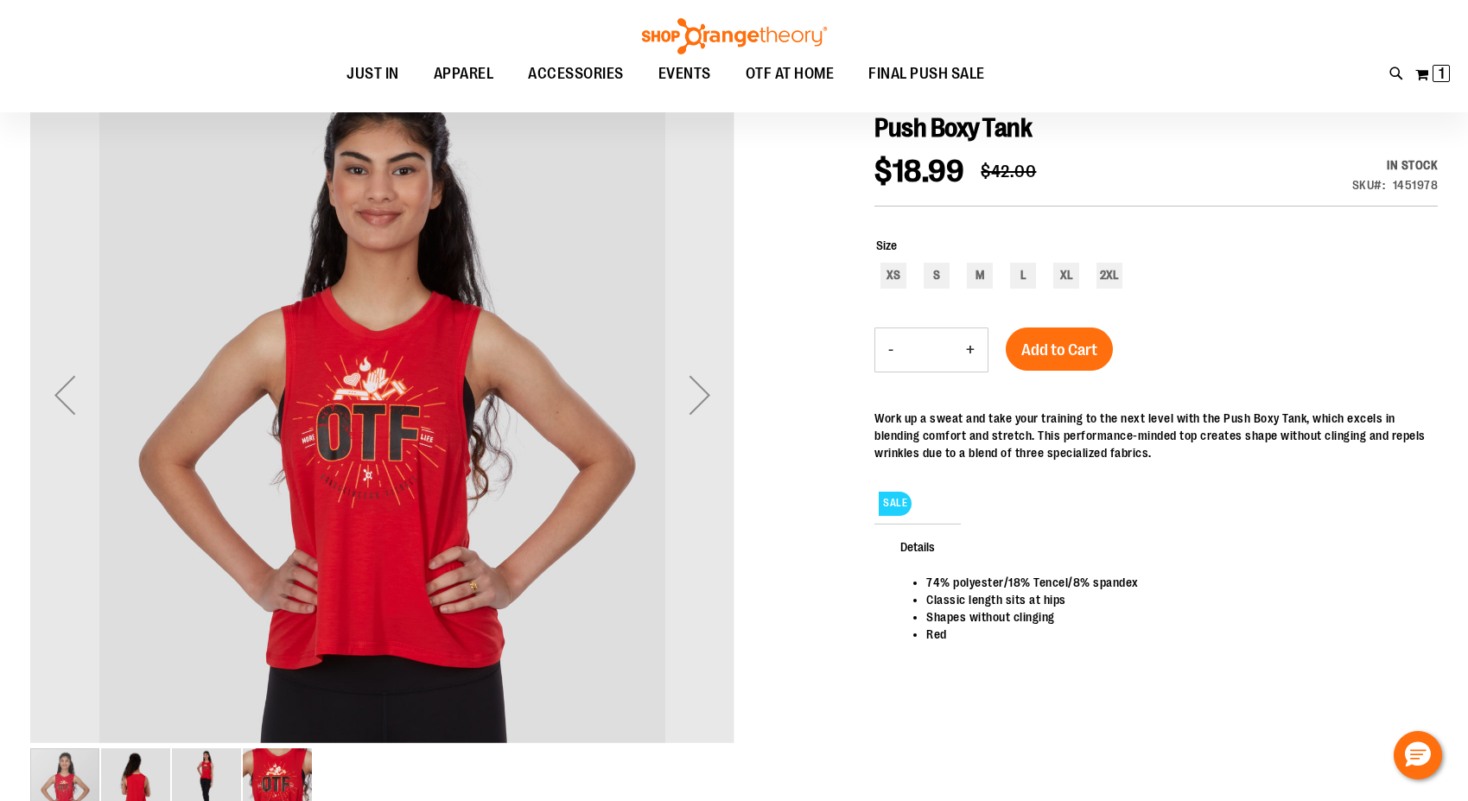
scroll to position [41, 0]
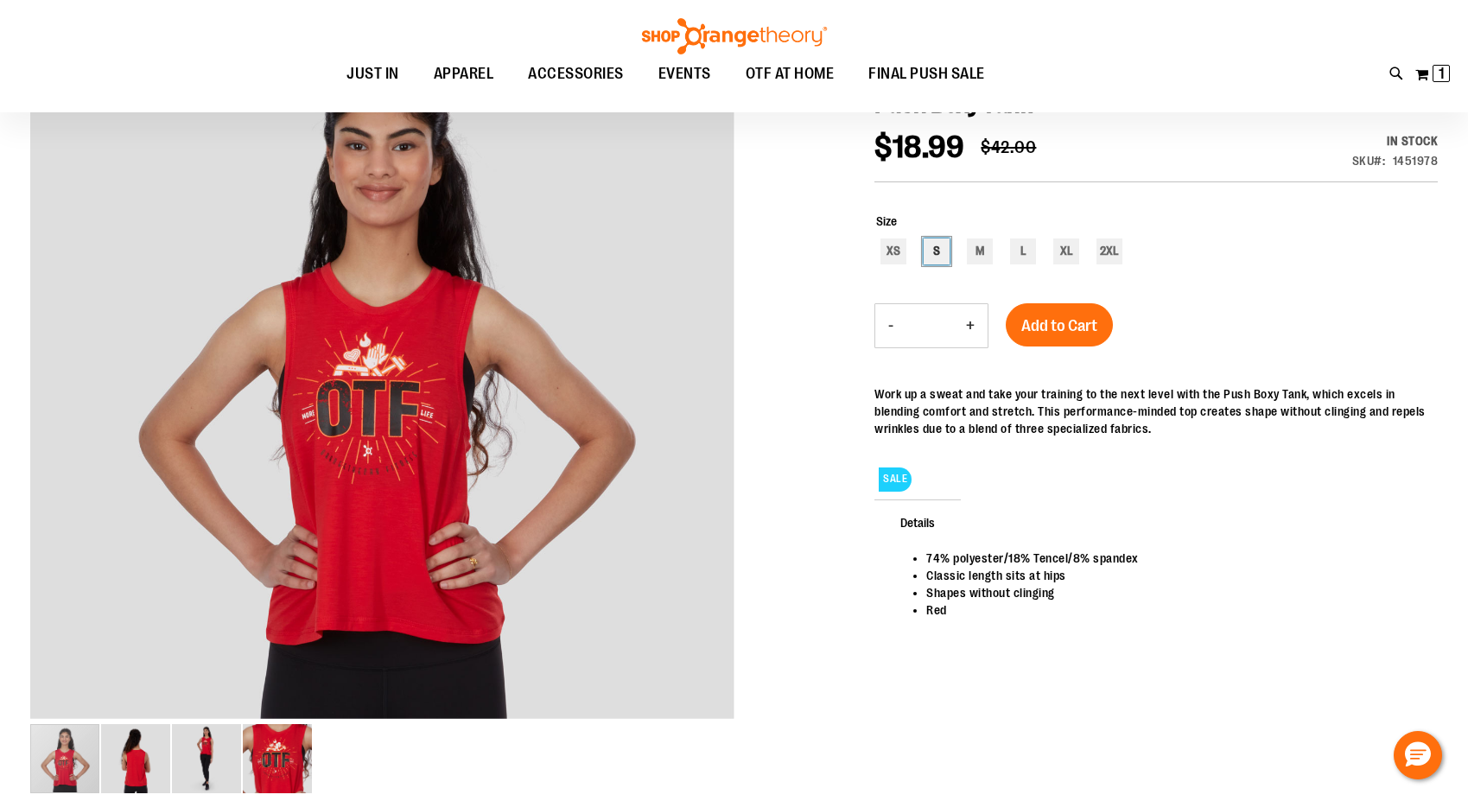
click at [936, 246] on div "S" at bounding box center [937, 251] width 26 height 26
type input "***"
click at [1063, 318] on span "Add to Cart" at bounding box center [1059, 325] width 76 height 19
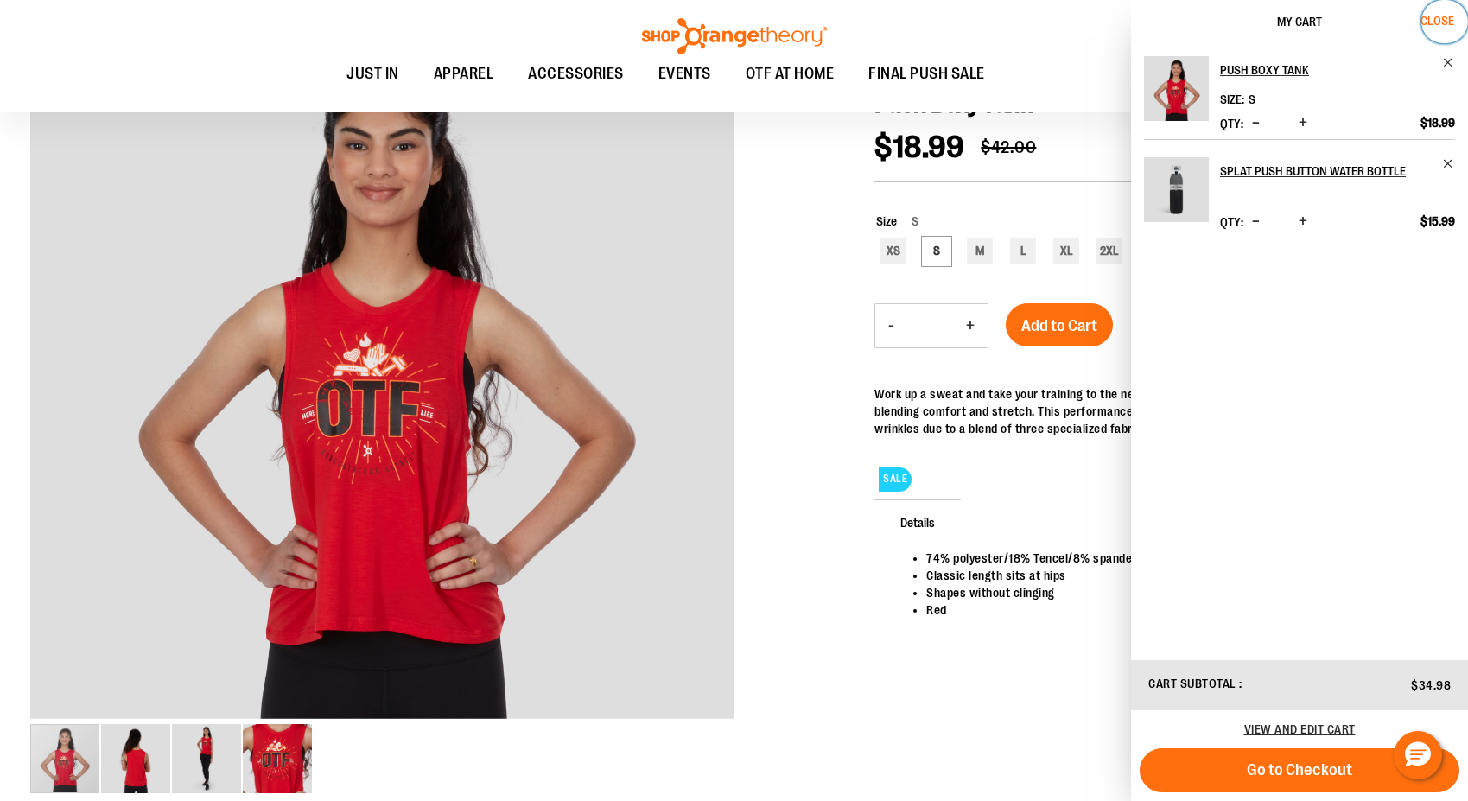
click at [1440, 21] on span "Close" at bounding box center [1437, 21] width 34 height 14
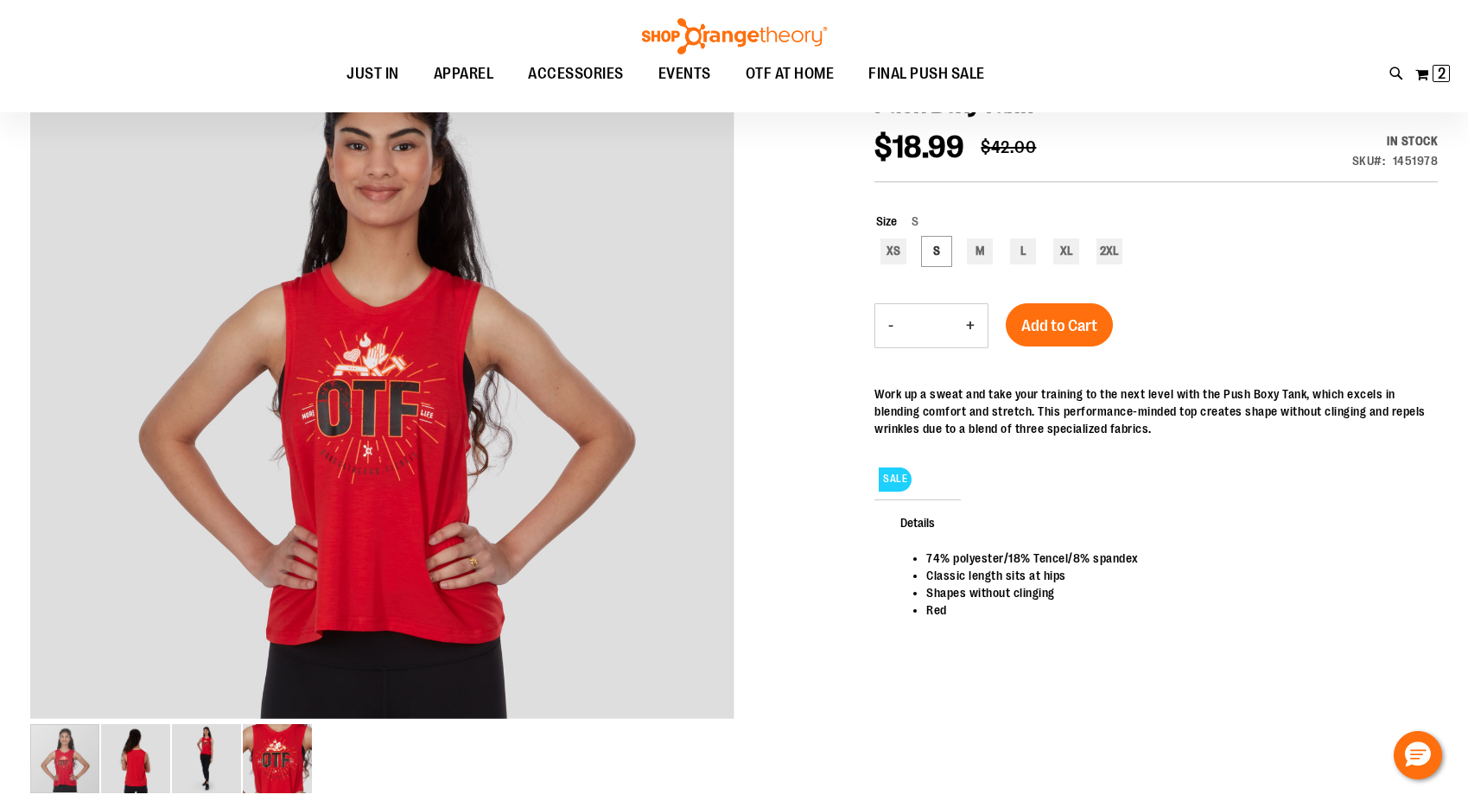
scroll to position [0, 0]
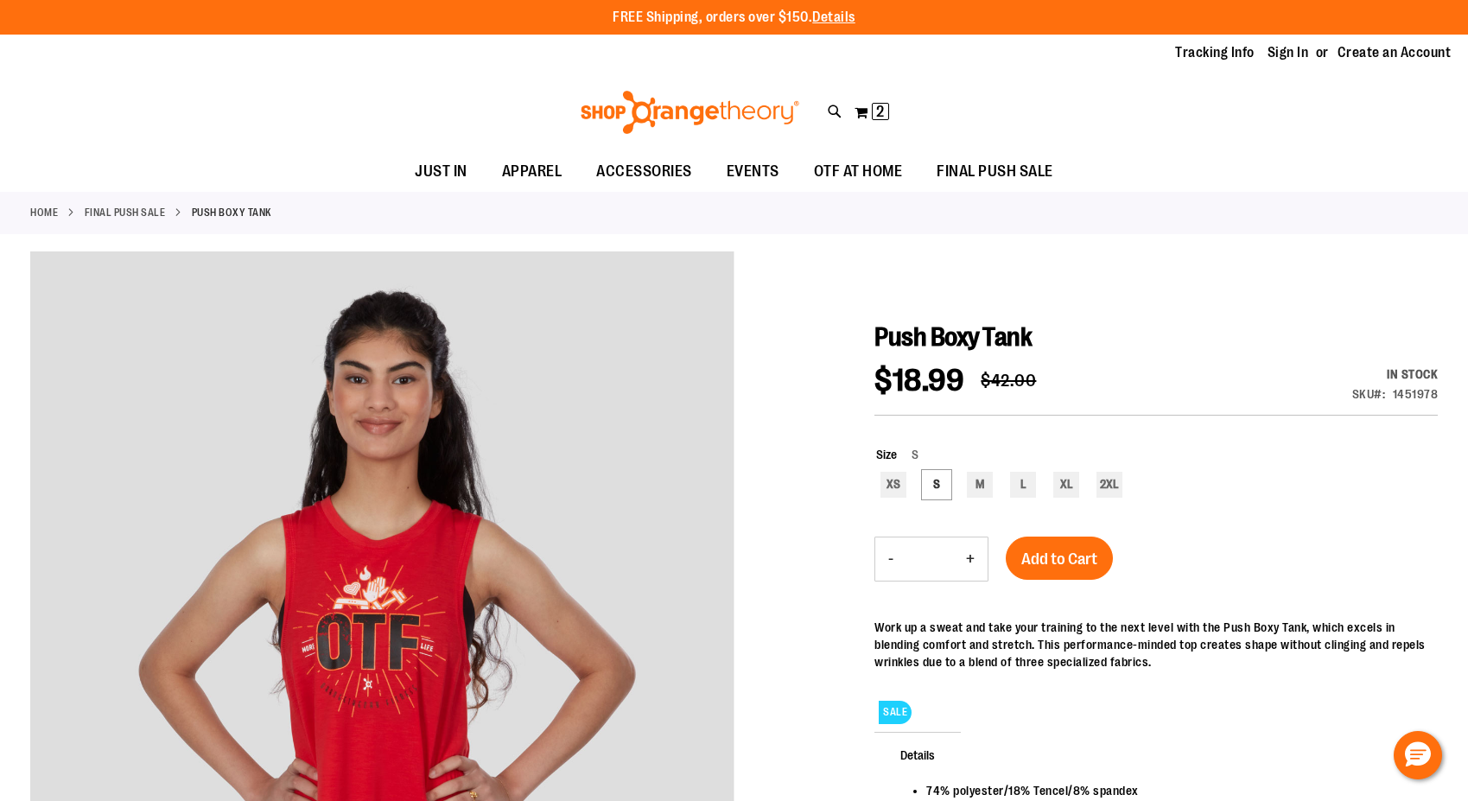
click at [135, 210] on link "FINAL PUSH SALE" at bounding box center [125, 213] width 81 height 16
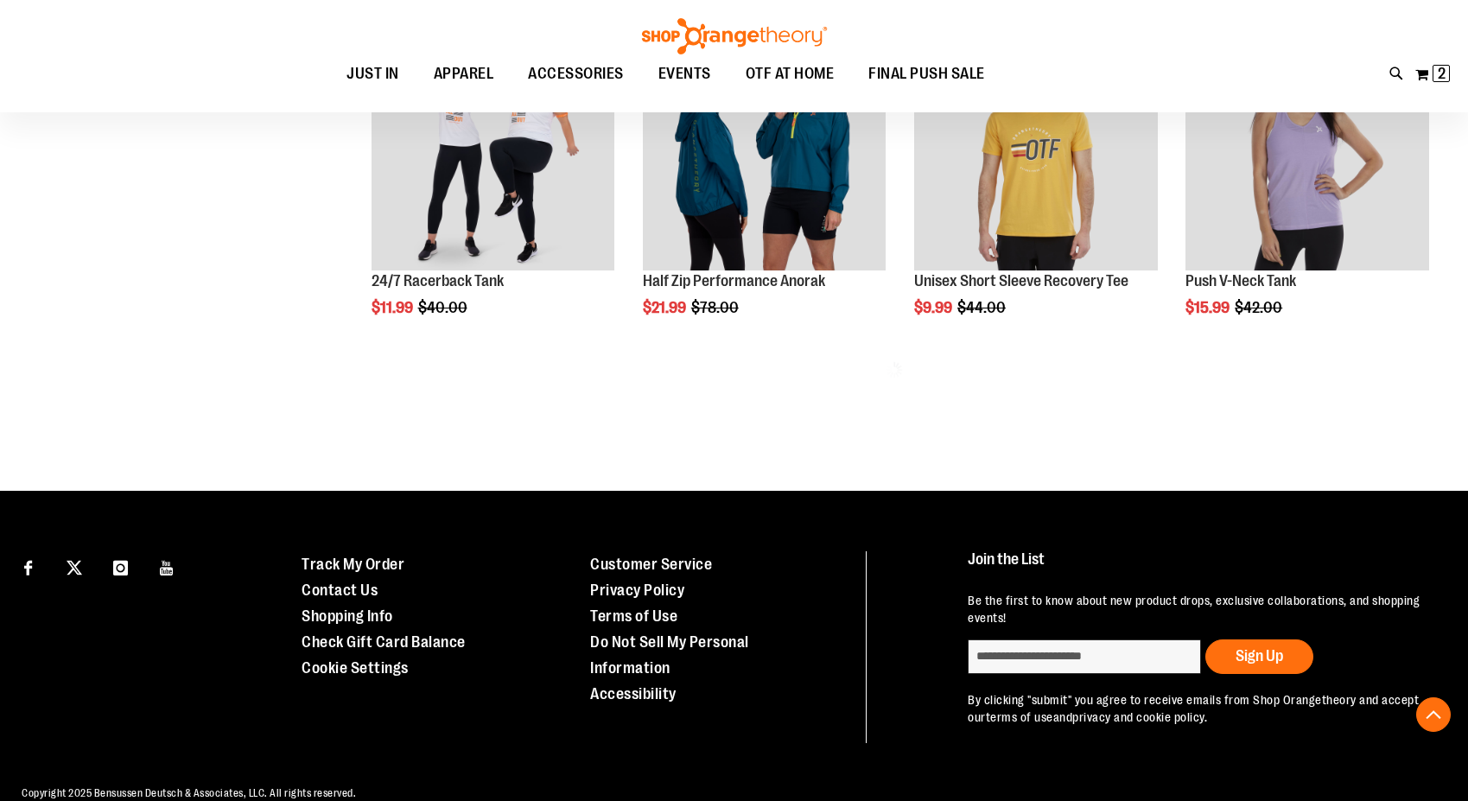
scroll to position [849, 0]
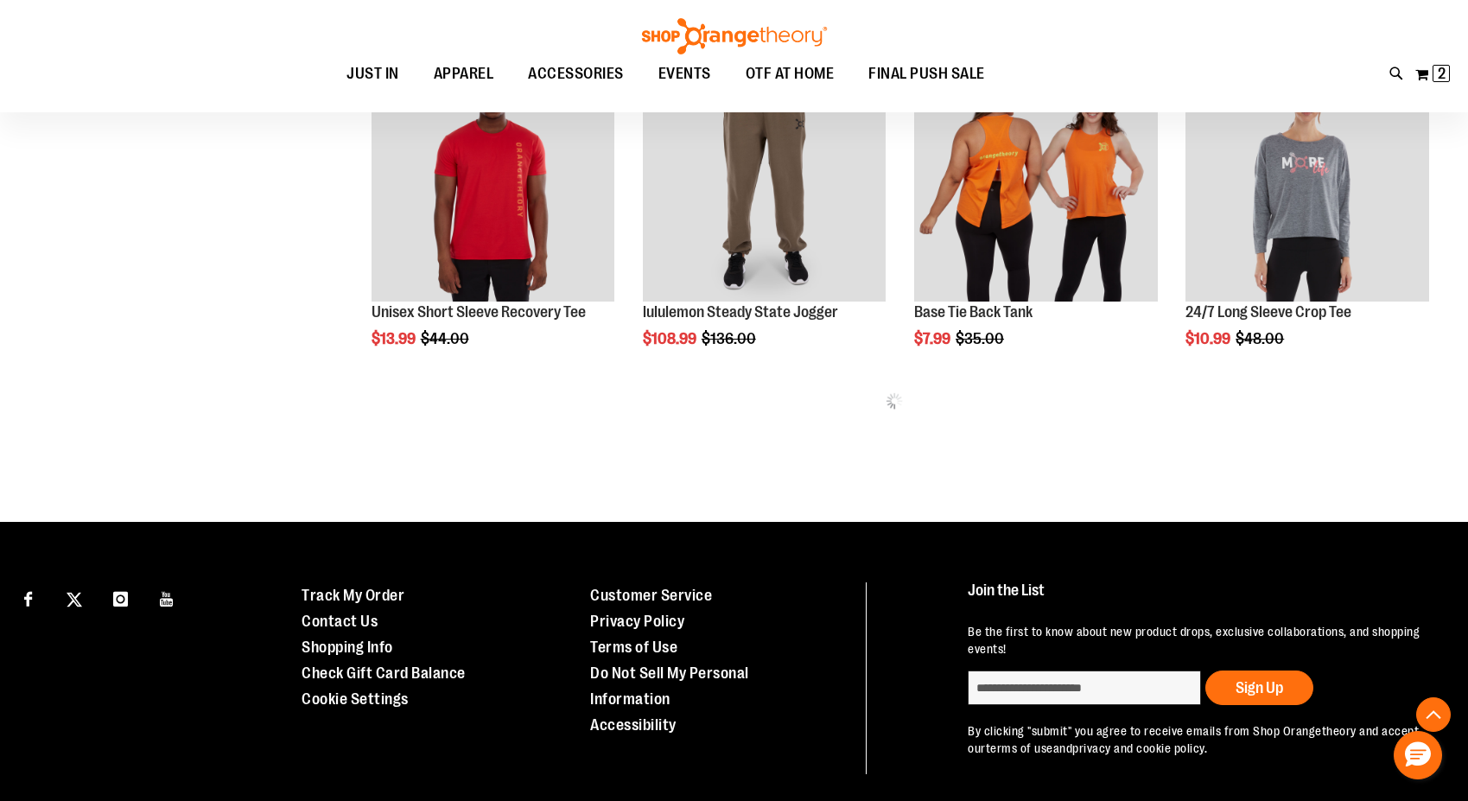
scroll to position [1830, 0]
